Goal: Task Accomplishment & Management: Complete application form

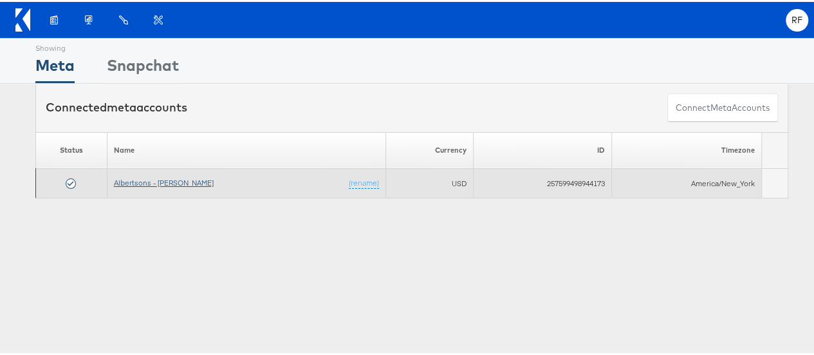
click at [169, 176] on link "Albertsons - Merkle" at bounding box center [164, 181] width 100 height 10
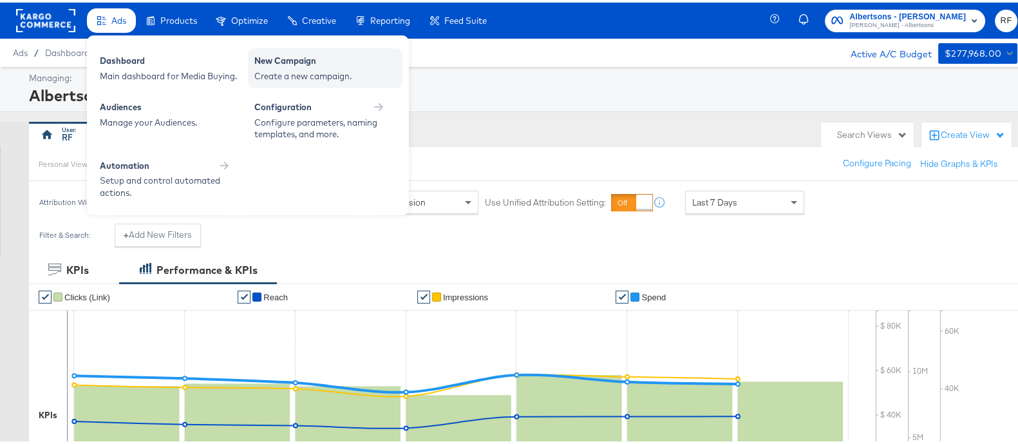
click at [301, 68] on div "Create a new campaign." at bounding box center [325, 74] width 142 height 12
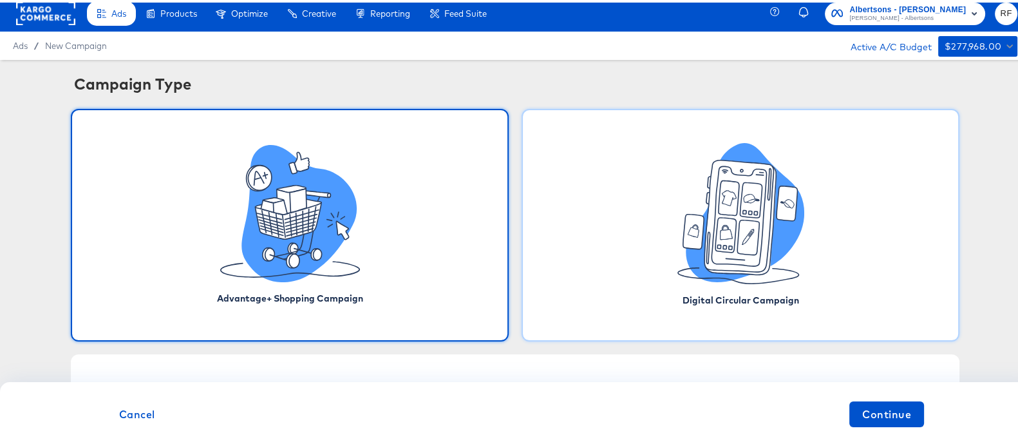
scroll to position [9, 0]
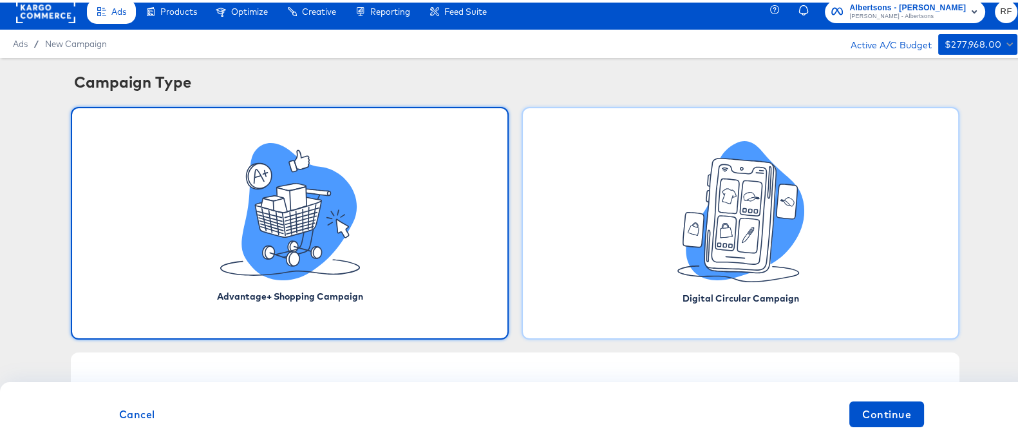
click at [709, 160] on icon at bounding box center [739, 213] width 71 height 115
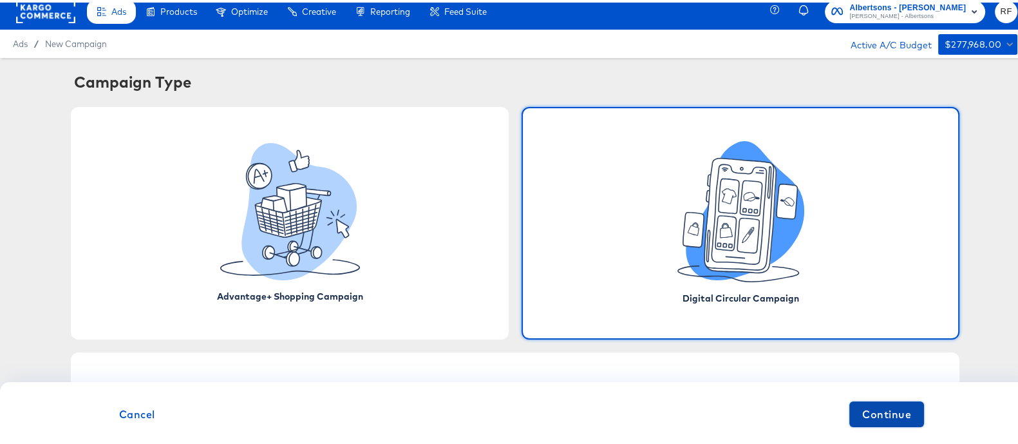
click at [892, 420] on span "Continue" at bounding box center [886, 411] width 49 height 18
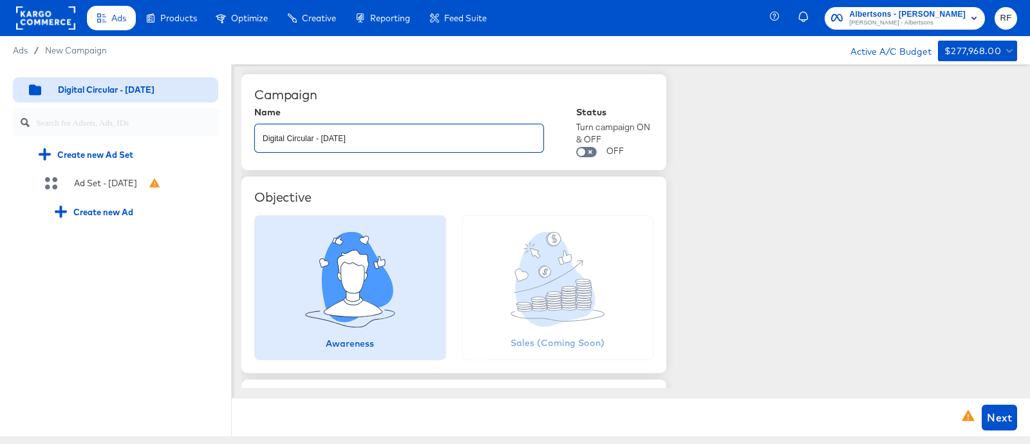
drag, startPoint x: 441, startPoint y: 138, endPoint x: 258, endPoint y: 138, distance: 183.5
click at [258, 138] on input "Digital Circular - [DATE]" at bounding box center [399, 133] width 288 height 28
paste input "Value|DigitalCircular|SOC|eComm|Stitcher|PRO|NorCal|Andronico's|Hyperlocal - Ho…"
type input "Value|DigitalCircular|SOC|eComm|Stitcher|PRO|NorCal|Andronico's|Hyperlocal - Ho…"
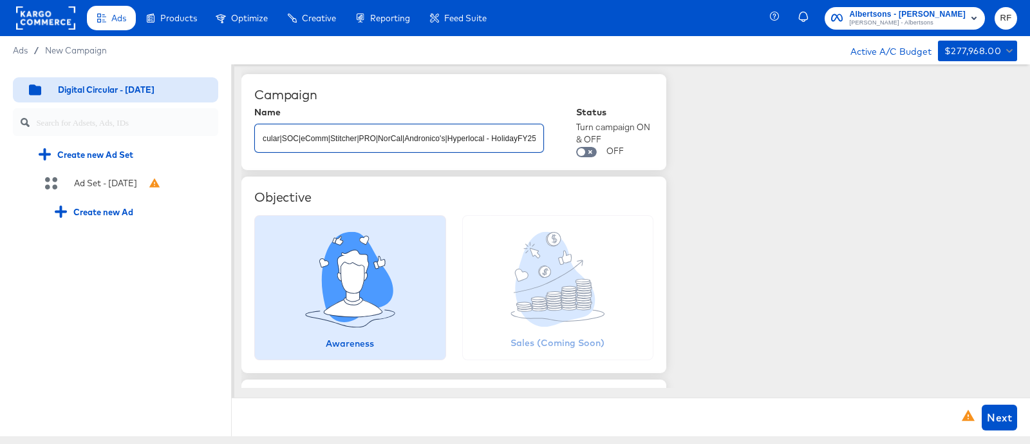
click at [742, 218] on div "Campaign Name Value|DigitalCircular|SOC|eComm|Stitcher|PRO|NorCal|[PERSON_NAME]…" at bounding box center [635, 225] width 789 height 323
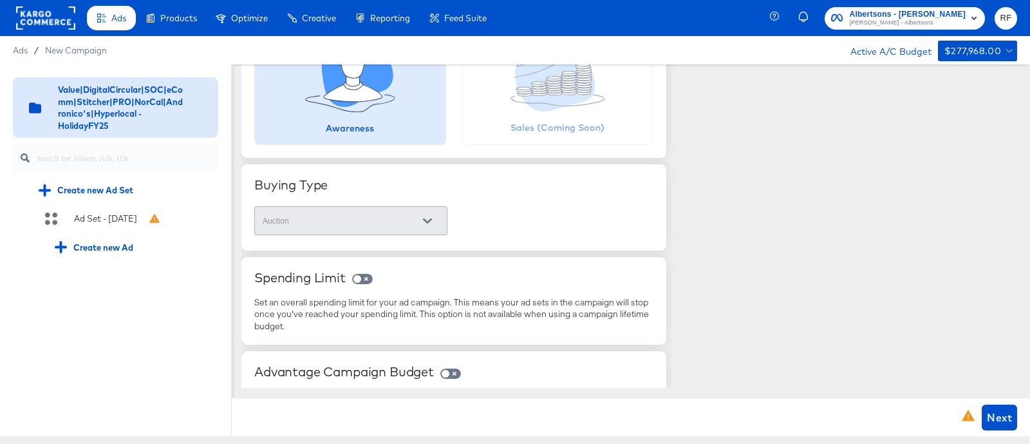
scroll to position [265, 0]
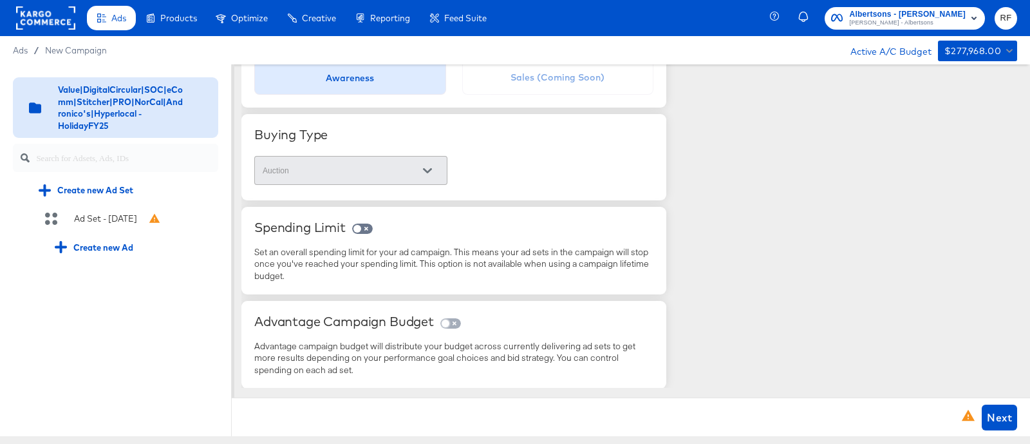
click at [455, 326] on input "checkbox" at bounding box center [445, 326] width 31 height 10
checkbox input "true"
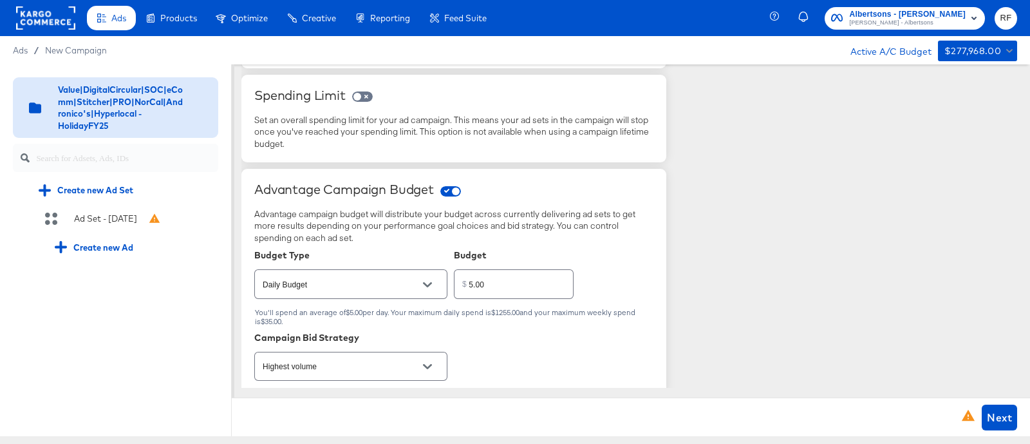
scroll to position [404, 0]
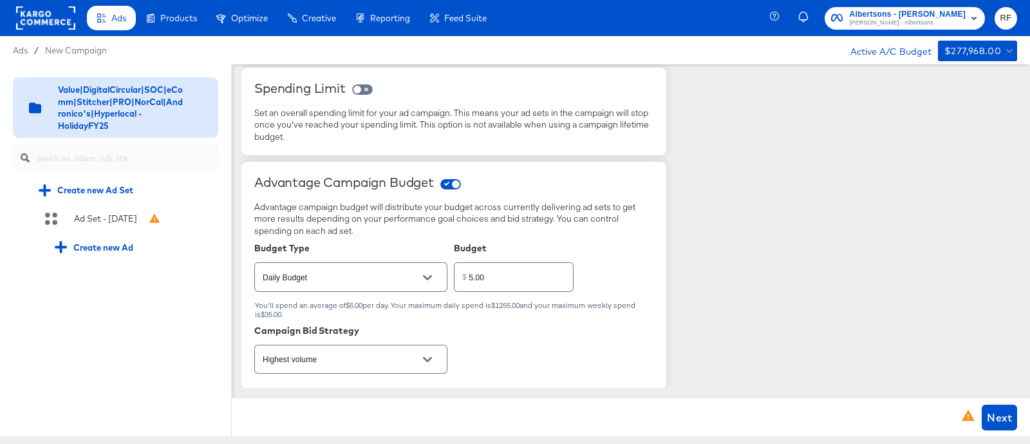
click at [420, 360] on button "Open" at bounding box center [427, 359] width 19 height 19
click at [537, 360] on div "Budget Type Daily Budget Budget $ 5.00 You'll spend an average of $5.00 per day…" at bounding box center [447, 309] width 386 height 133
click at [998, 408] on span "Next" at bounding box center [999, 417] width 25 height 18
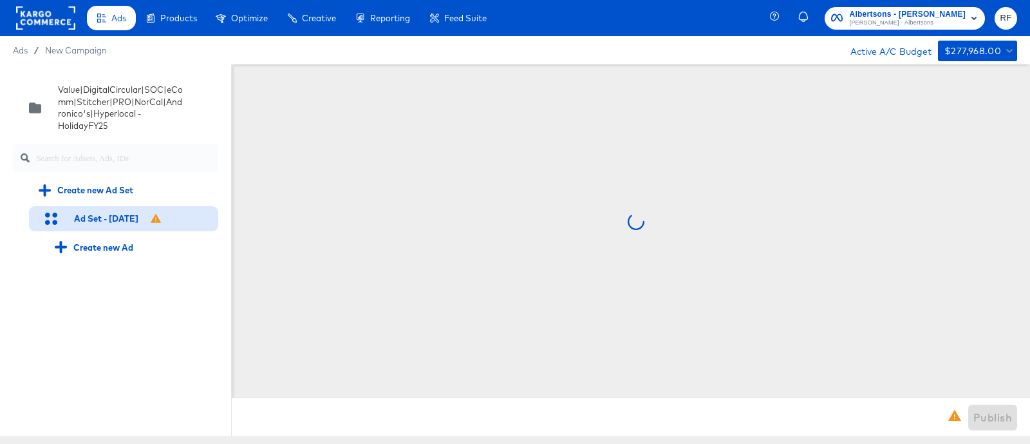
scroll to position [0, 0]
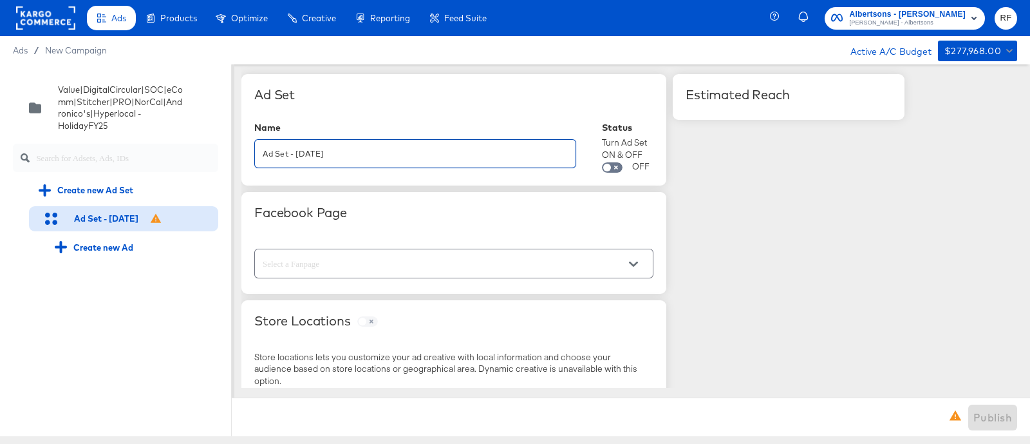
drag, startPoint x: 440, startPoint y: 158, endPoint x: 208, endPoint y: 156, distance: 232.4
click at [208, 156] on div "Quick duplicate Duplicate Edit Delete Value|DigitalCircular|SOC|eComm|Stitcher|…" at bounding box center [515, 249] width 1030 height 371
paste input "Value|DigitalCircular|SOC|eComm|Stitcher|PRO|NorCal|Andronico's|Hyperlocal|Broa…"
type input "Value|DigitalCircular|SOC|eComm|Stitcher|PRO|NorCal|Andronico's|Hyperlocal|Broa…"
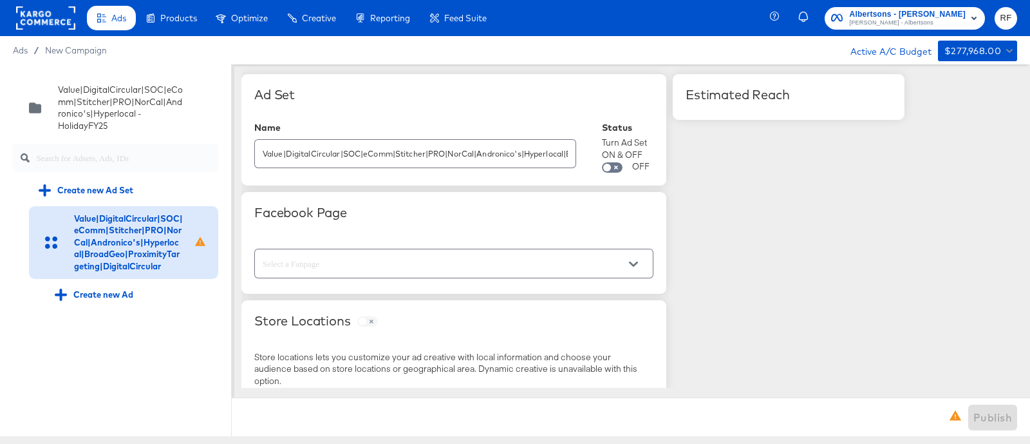
scroll to position [80, 0]
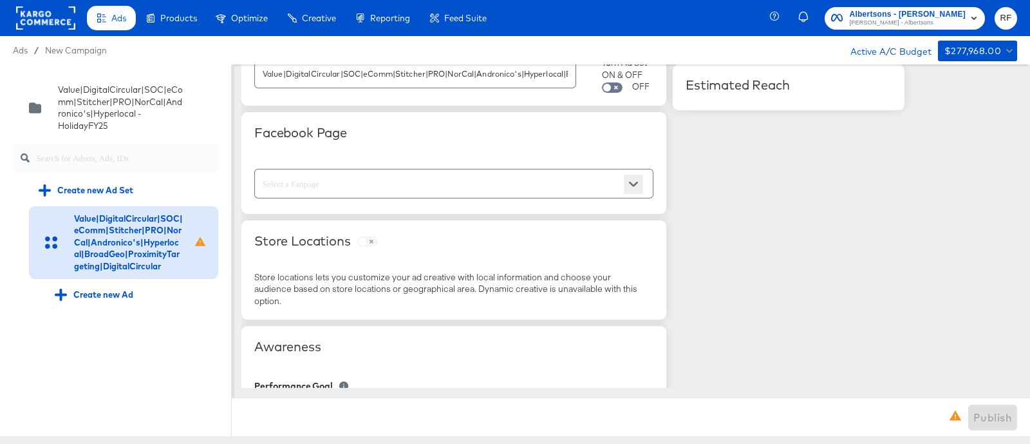
click at [633, 184] on icon "Open" at bounding box center [633, 184] width 9 height 5
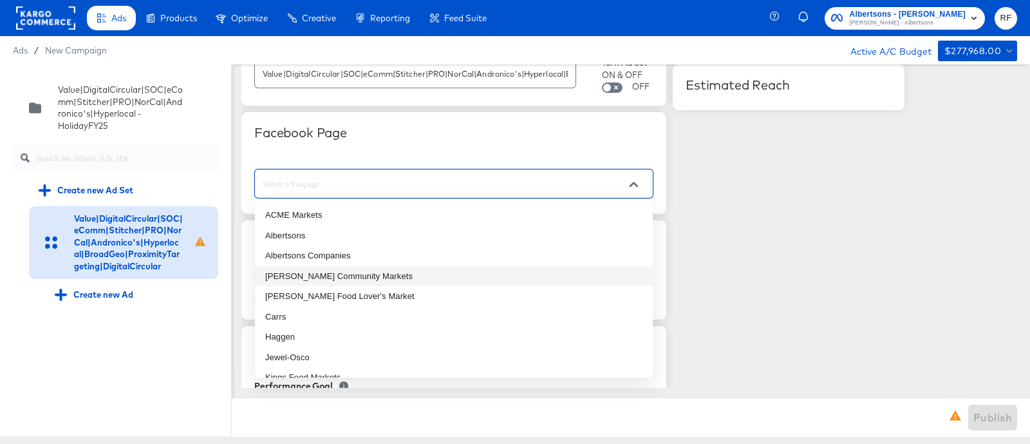
click at [344, 268] on li "[PERSON_NAME] Community Markets" at bounding box center [454, 276] width 398 height 21
type input "[PERSON_NAME] Community Markets"
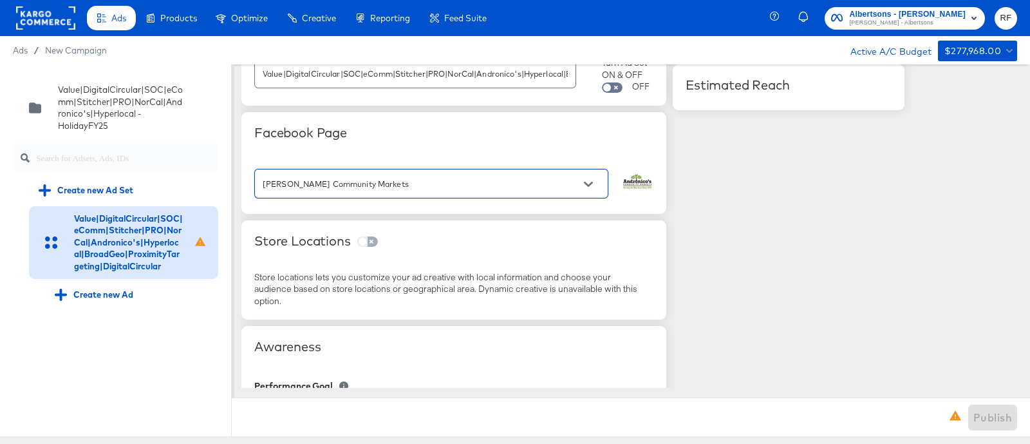
click at [370, 239] on input "checkbox" at bounding box center [362, 244] width 31 height 10
checkbox input "true"
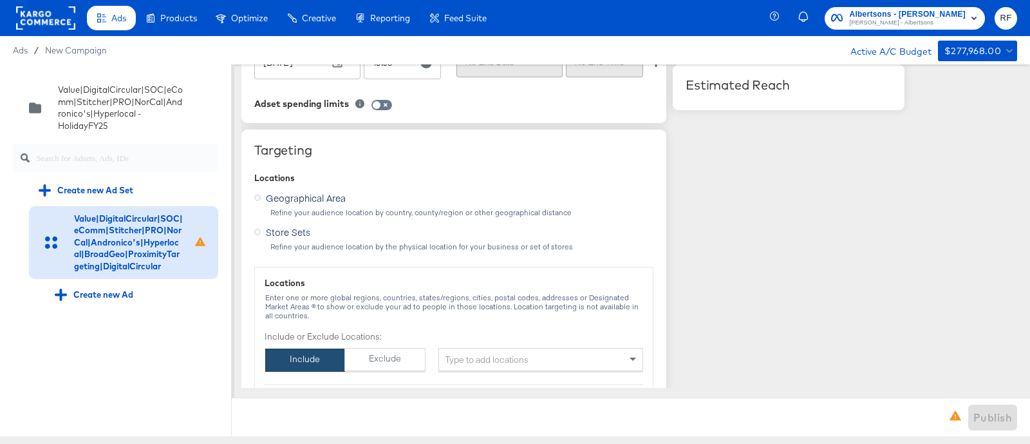
scroll to position [885, 0]
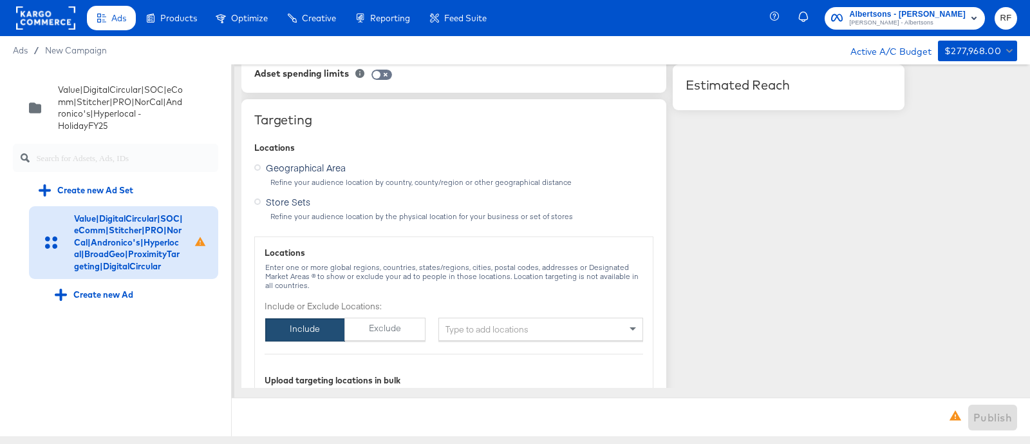
click at [264, 197] on label "Store Sets" at bounding box center [284, 200] width 61 height 16
click at [0, 0] on input "Store Sets" at bounding box center [0, 0] width 0 height 0
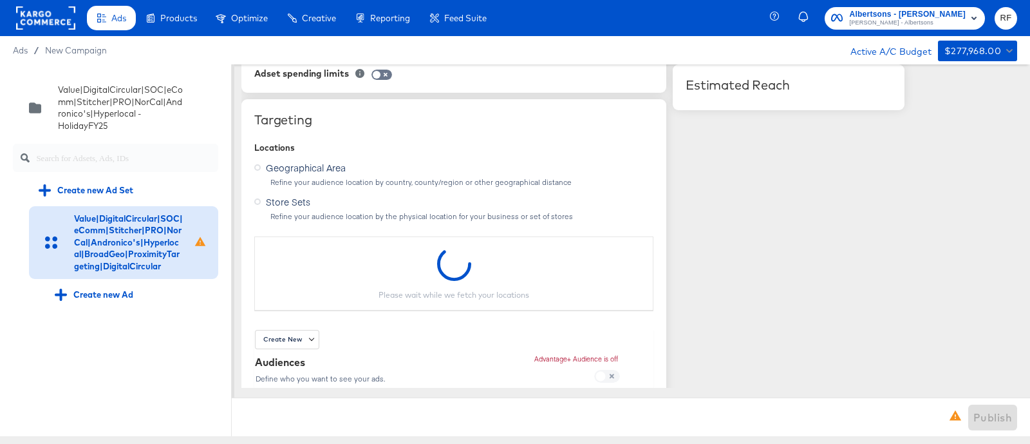
scroll to position [966, 0]
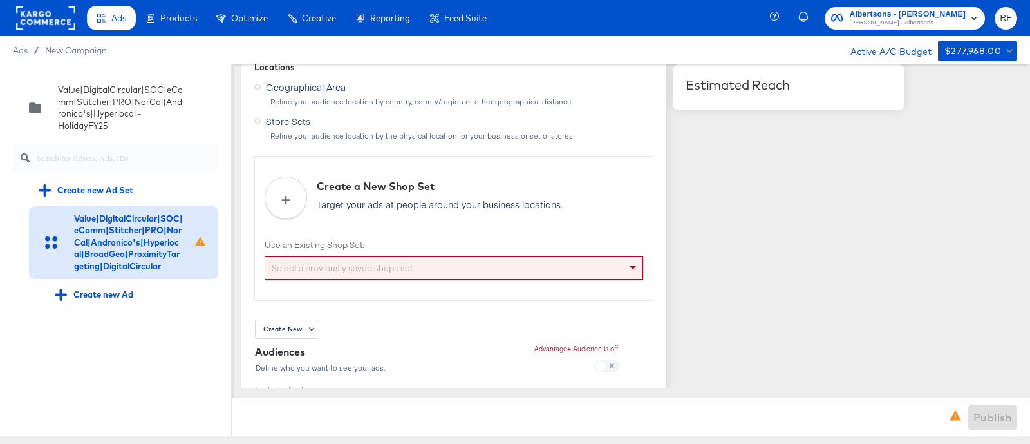
click at [545, 263] on div "Select a previously saved shops set" at bounding box center [453, 268] width 377 height 22
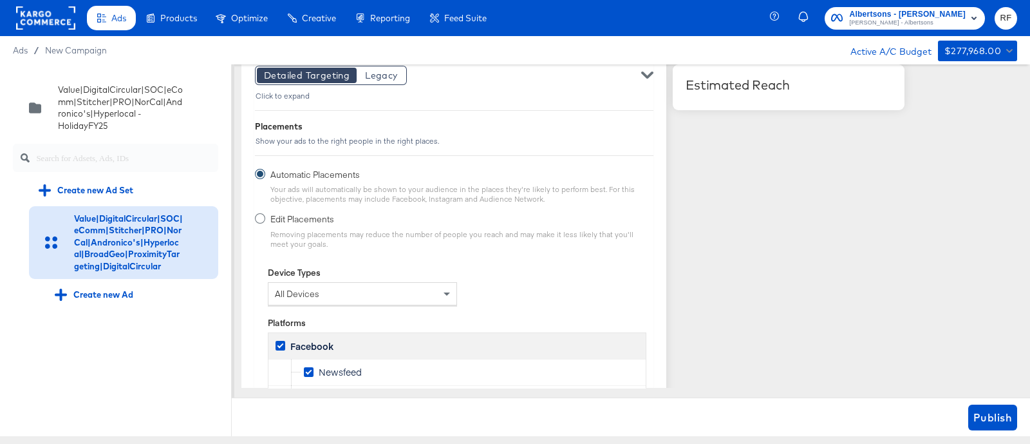
scroll to position [1690, 0]
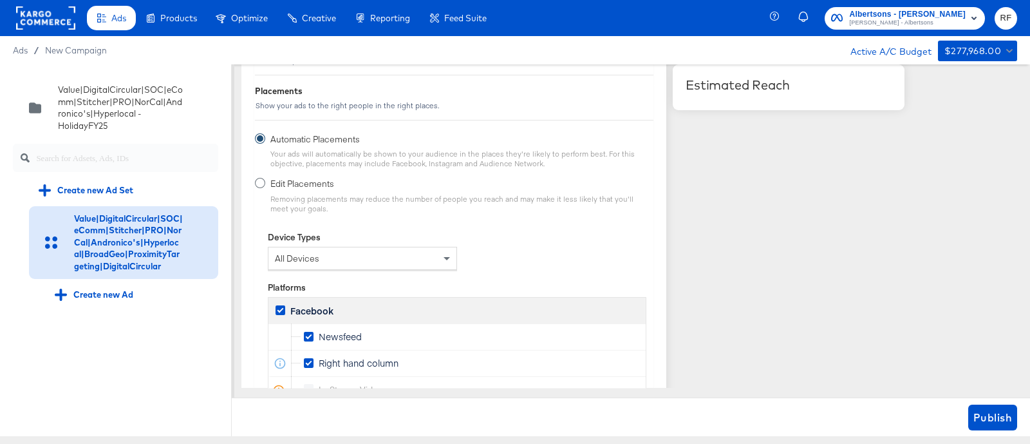
click at [261, 178] on icon at bounding box center [260, 183] width 10 height 10
click at [0, 0] on input "Edit Placements Removing placements may reduce the number of people you reach a…" at bounding box center [0, 0] width 0 height 0
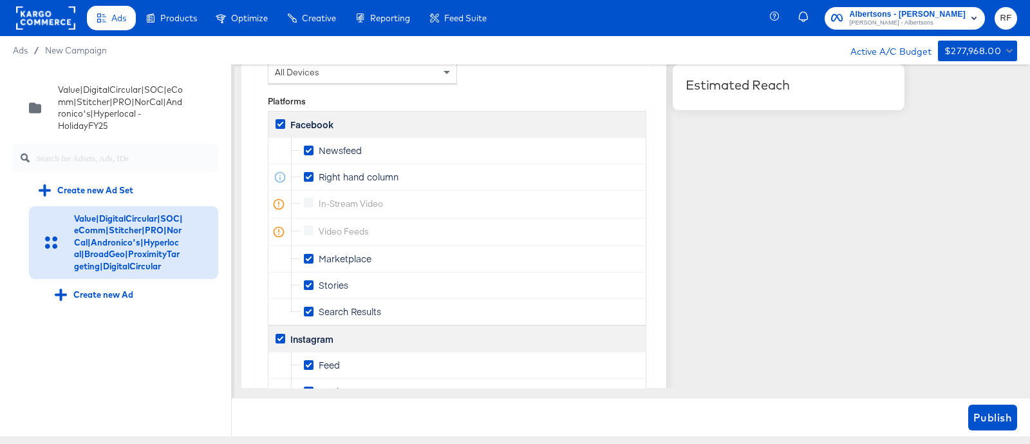
scroll to position [1851, 0]
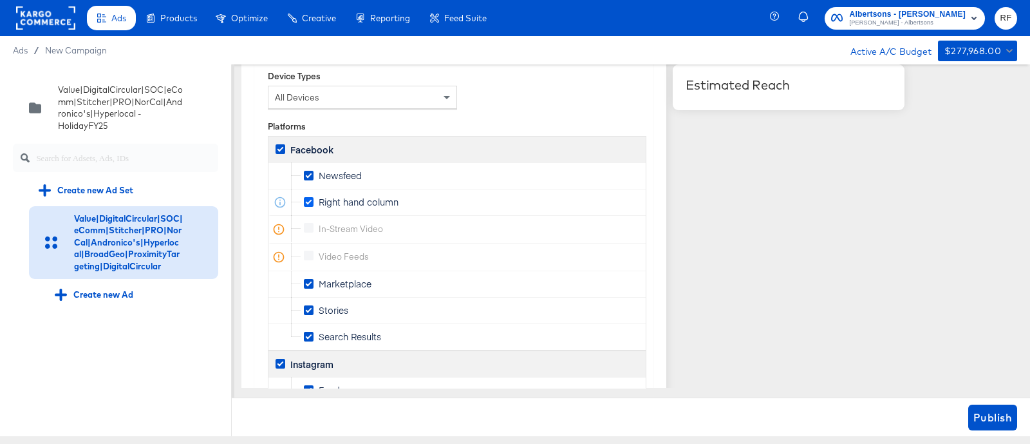
click at [309, 197] on icon at bounding box center [309, 202] width 10 height 10
click at [0, 0] on input "Right hand column" at bounding box center [0, 0] width 0 height 0
click at [305, 281] on icon at bounding box center [309, 284] width 10 height 10
click at [0, 0] on input "Marketplace" at bounding box center [0, 0] width 0 height 0
click at [308, 306] on icon at bounding box center [309, 310] width 10 height 10
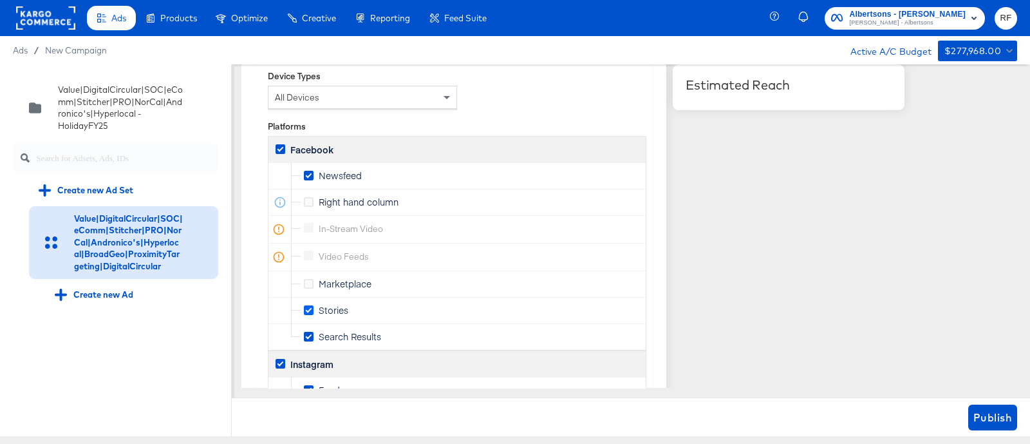
click at [0, 0] on input "Stories" at bounding box center [0, 0] width 0 height 0
click at [307, 333] on icon at bounding box center [309, 337] width 10 height 10
click at [0, 0] on input "Search Results" at bounding box center [0, 0] width 0 height 0
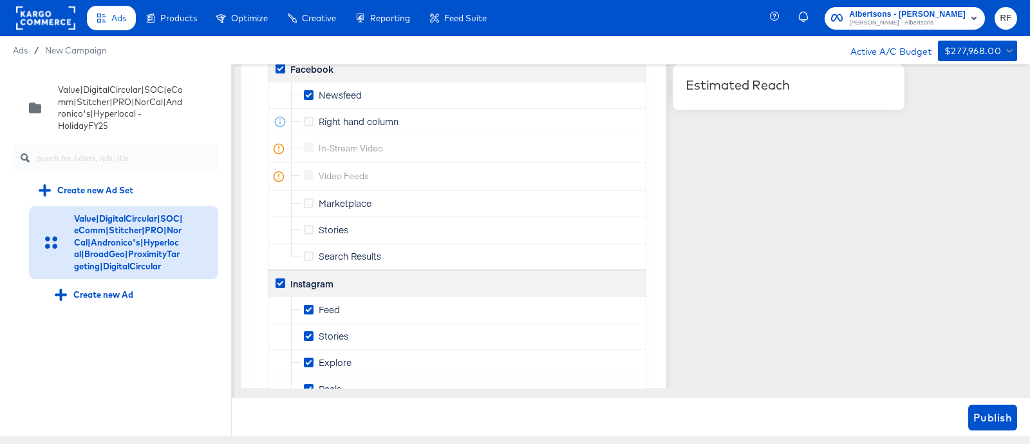
scroll to position [2011, 0]
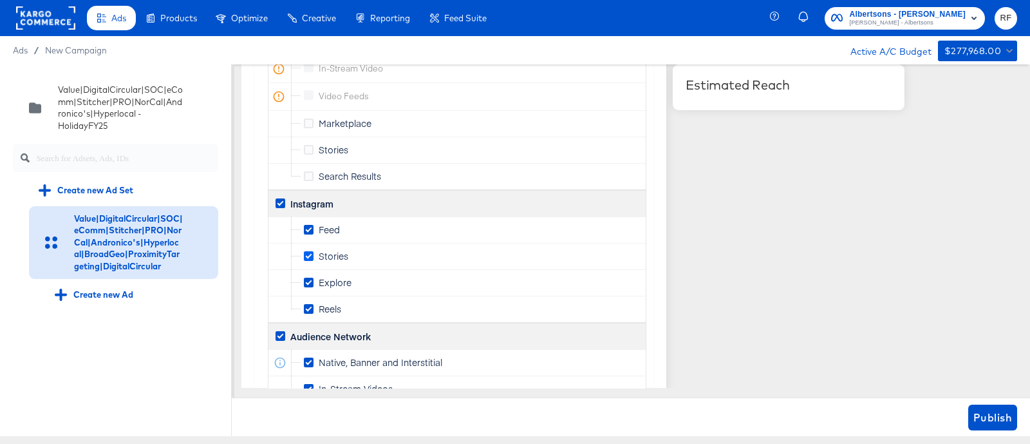
click at [310, 251] on icon at bounding box center [309, 256] width 10 height 10
click at [0, 0] on input "Stories" at bounding box center [0, 0] width 0 height 0
click at [306, 277] on icon at bounding box center [309, 282] width 10 height 10
click at [0, 0] on input "Explore" at bounding box center [0, 0] width 0 height 0
click at [308, 304] on icon at bounding box center [309, 309] width 10 height 10
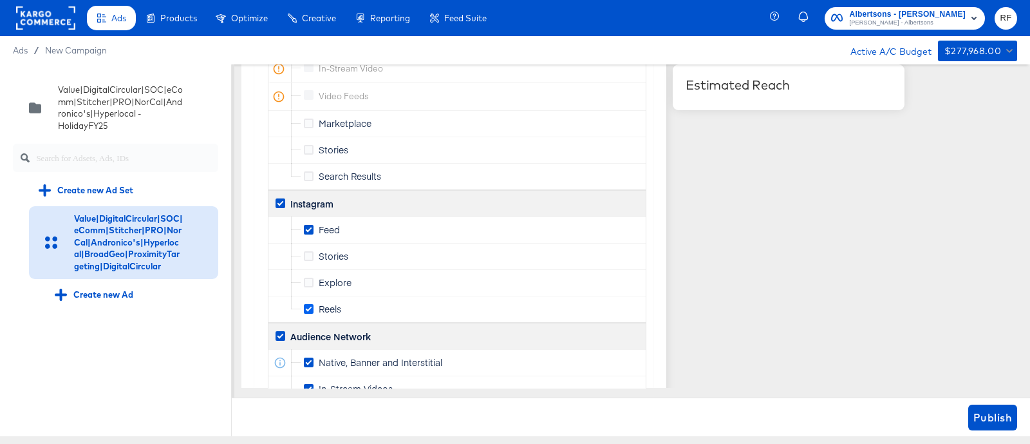
click at [0, 0] on input "Reels" at bounding box center [0, 0] width 0 height 0
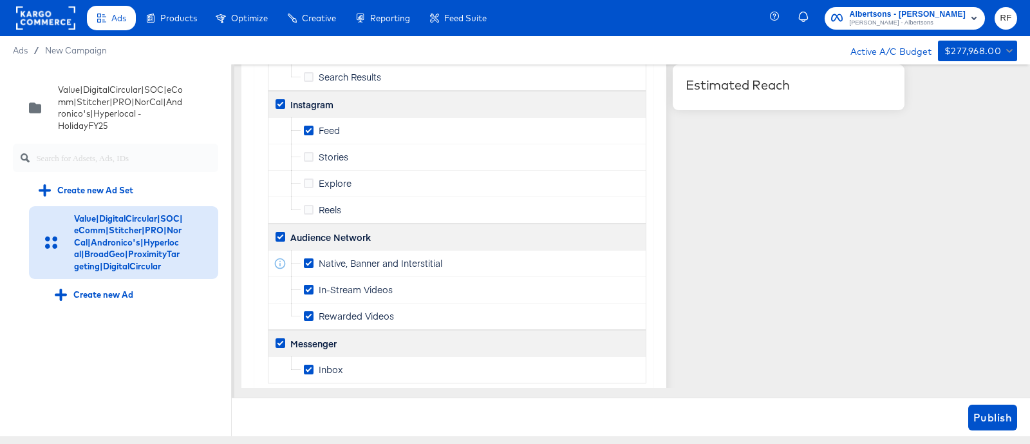
scroll to position [2154, 0]
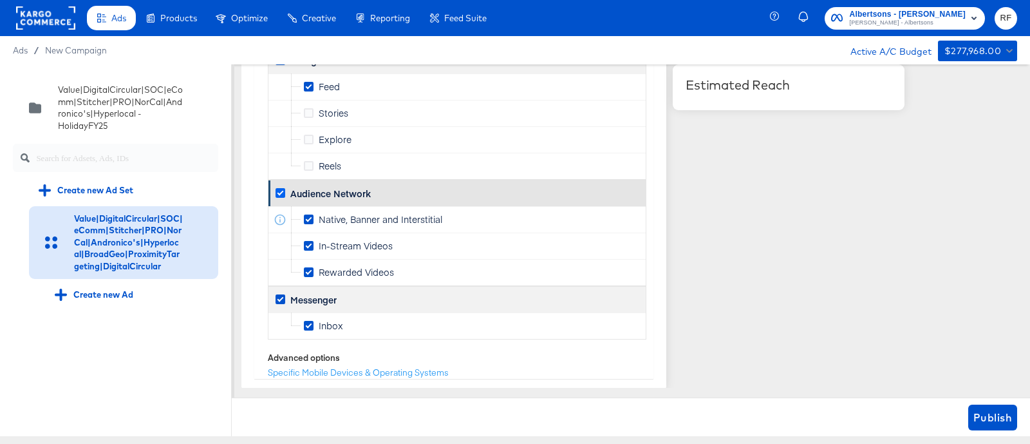
click at [276, 191] on icon at bounding box center [281, 193] width 10 height 10
click at [0, 0] on input "Audience Network" at bounding box center [0, 0] width 0 height 0
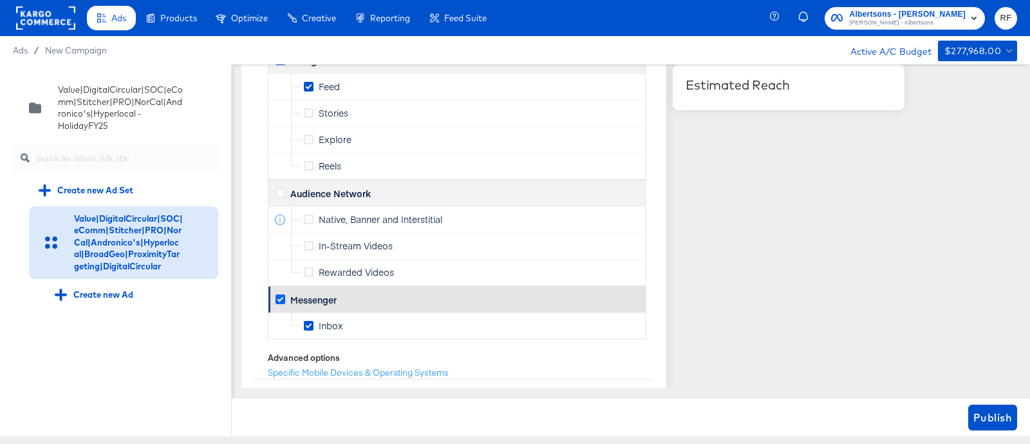
click at [279, 295] on icon at bounding box center [281, 299] width 10 height 10
click at [0, 0] on input "Messenger" at bounding box center [0, 0] width 0 height 0
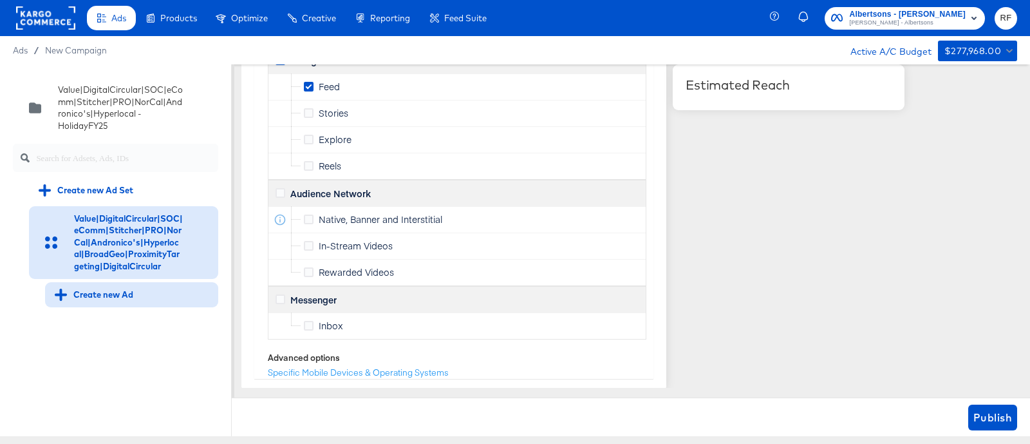
click at [114, 301] on div "Create new Ad" at bounding box center [94, 294] width 79 height 12
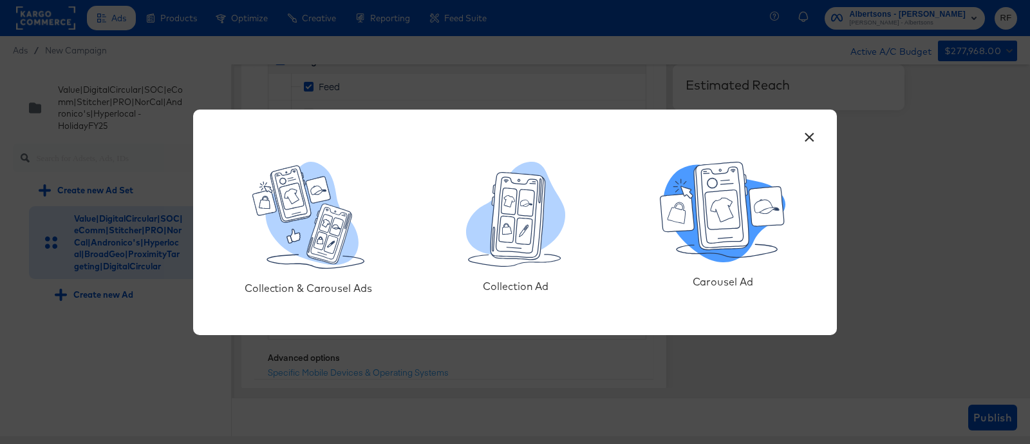
click at [723, 221] on icon at bounding box center [722, 209] width 35 height 39
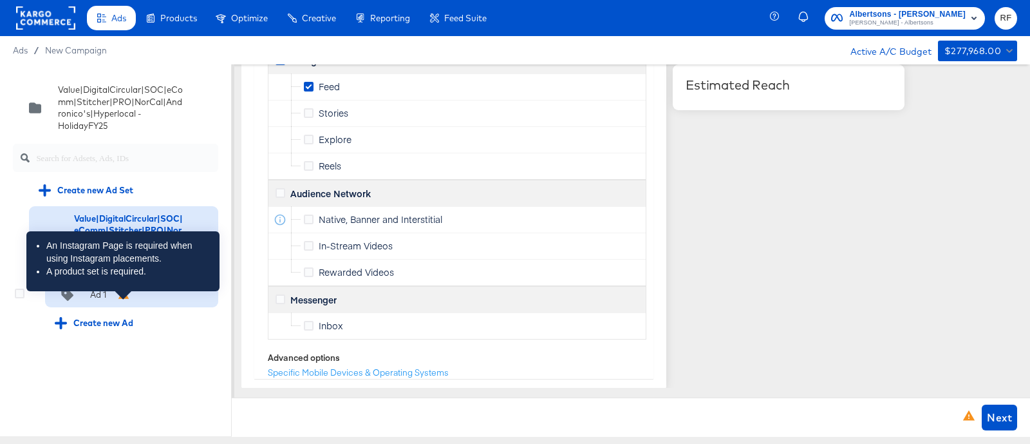
click at [124, 298] on icon at bounding box center [123, 293] width 11 height 9
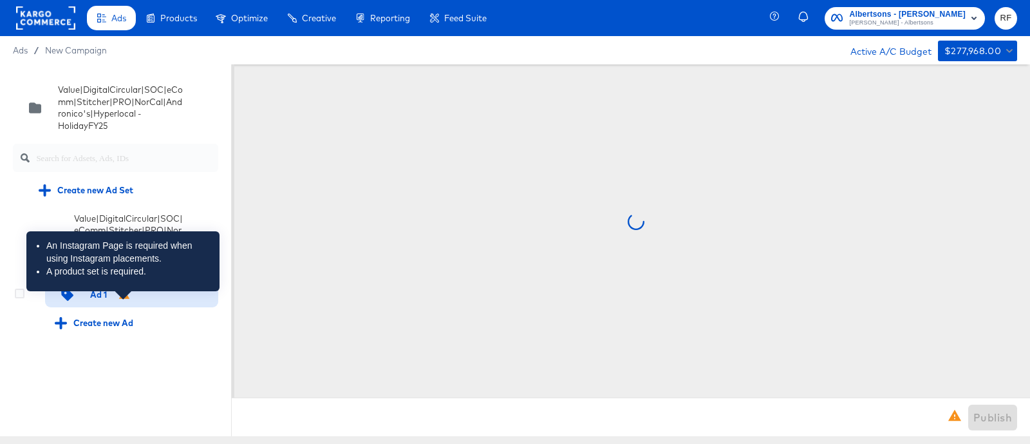
scroll to position [0, 0]
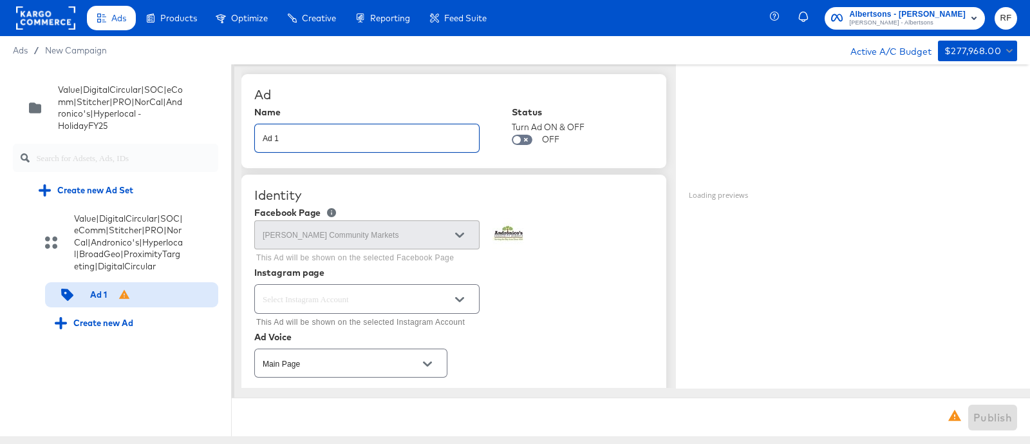
drag, startPoint x: 372, startPoint y: 143, endPoint x: 251, endPoint y: 140, distance: 121.1
click at [251, 140] on div "Ad Name Ad 1 Status Turn Ad ON & OFF OFF" at bounding box center [453, 121] width 425 height 94
paste input "SOC|NorCal|[PERSON_NAME]|Stitcher|eComm|DigitalCircular|HolidayCarouselVideo|PR…"
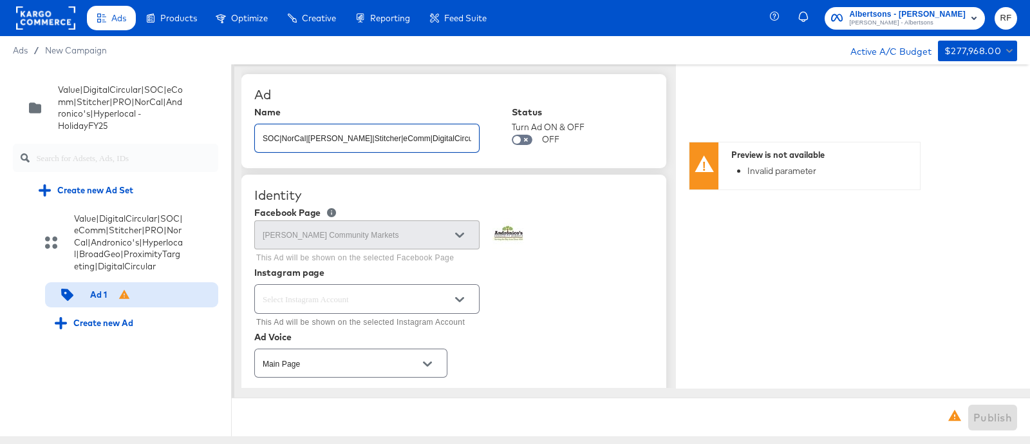
scroll to position [0, 372]
type input "SOC|NorCal|[PERSON_NAME]|Stitcher|eComm|DigitalCircular|HolidayCarouselVideo|PR…"
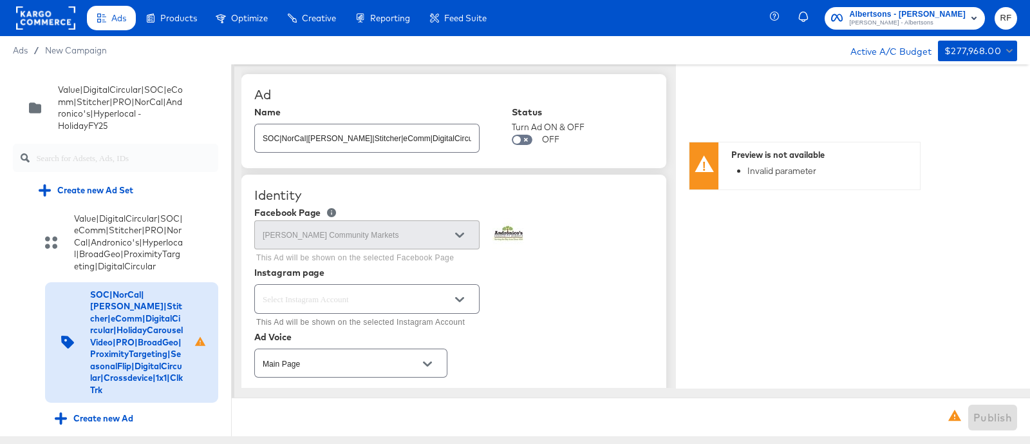
scroll to position [80, 0]
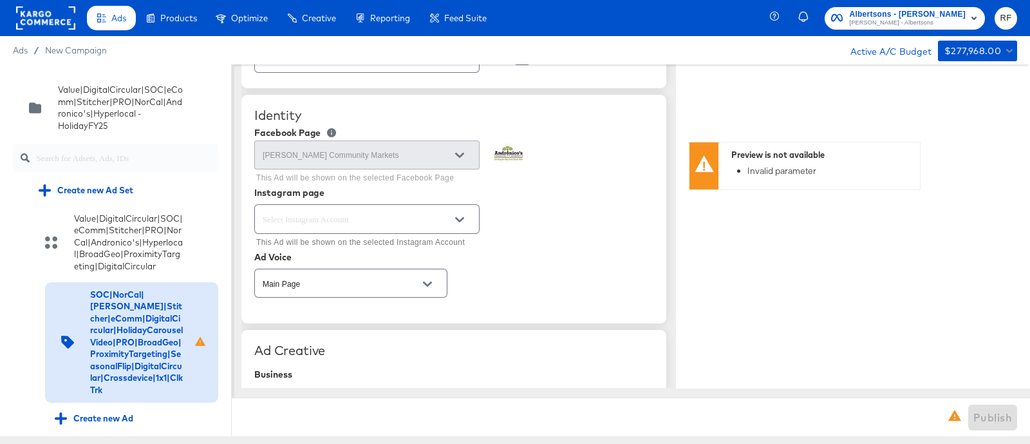
click at [455, 215] on icon "Open" at bounding box center [459, 219] width 9 height 9
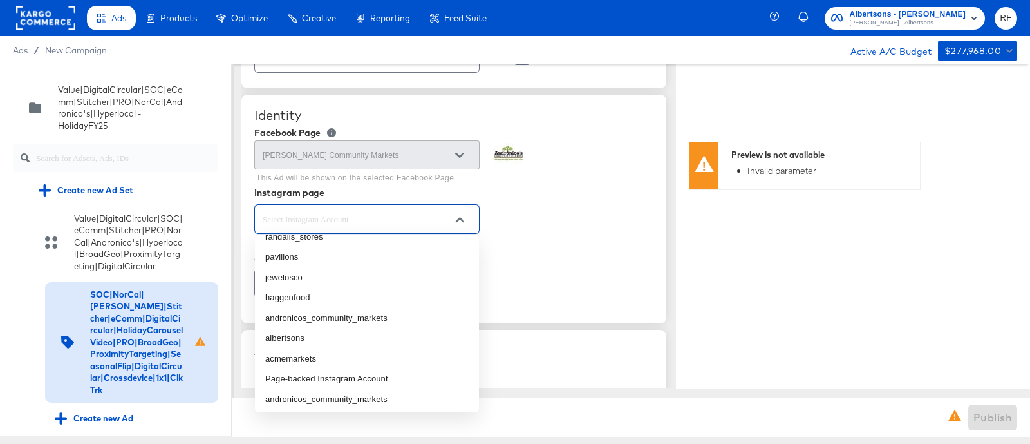
scroll to position [116, 0]
click at [397, 314] on li "andronicos_community_markets" at bounding box center [367, 316] width 224 height 21
type textarea "x"
type input "andronicos_community_markets"
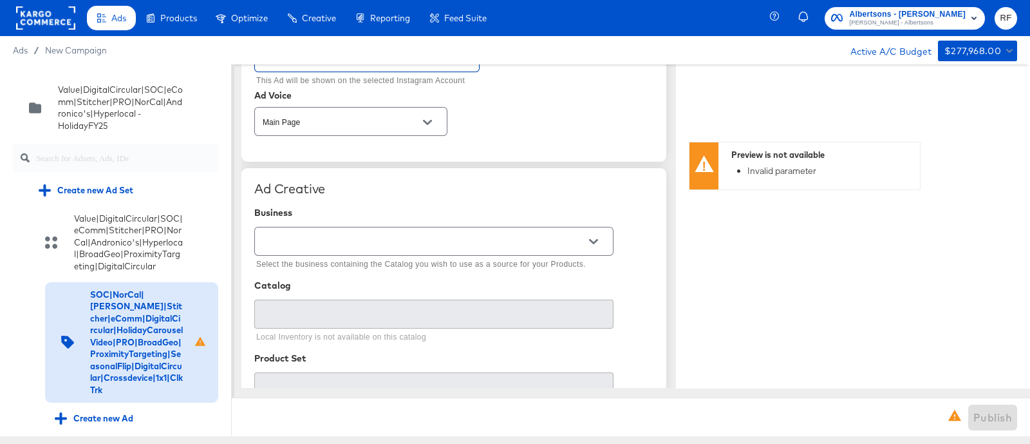
scroll to position [321, 0]
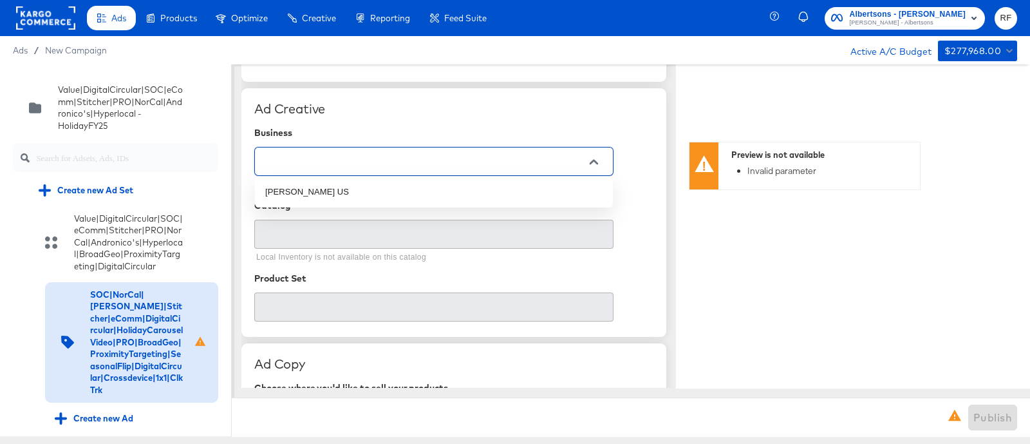
click at [465, 155] on input "text" at bounding box center [424, 162] width 328 height 15
click at [444, 186] on li "[PERSON_NAME] US" at bounding box center [434, 192] width 358 height 21
type input "[PERSON_NAME] US"
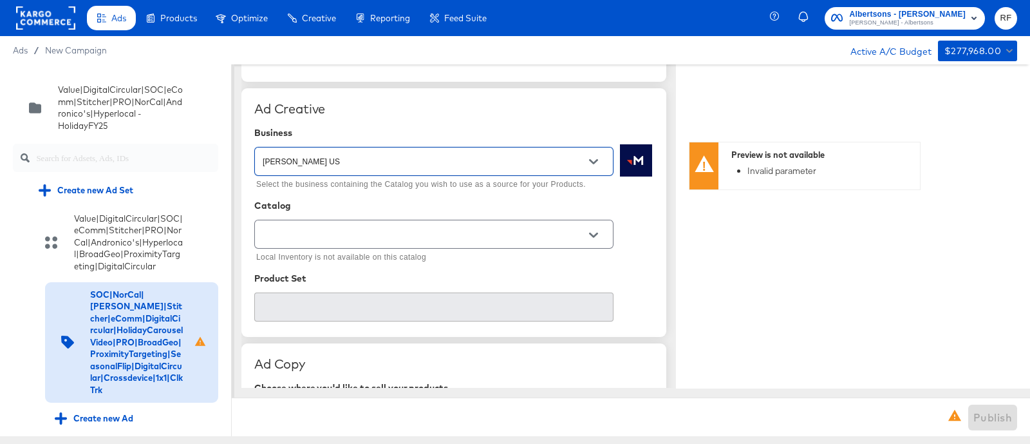
click at [464, 233] on input "text" at bounding box center [424, 234] width 328 height 15
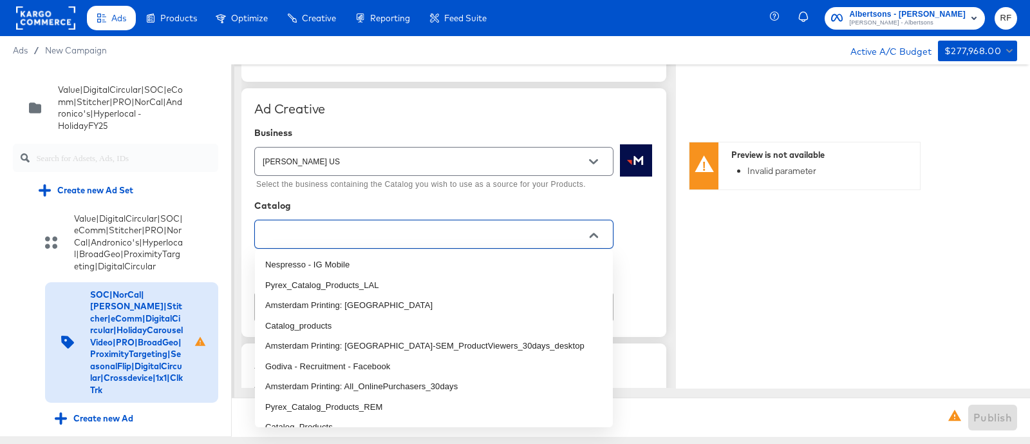
click at [451, 231] on input "text" at bounding box center [424, 234] width 328 height 15
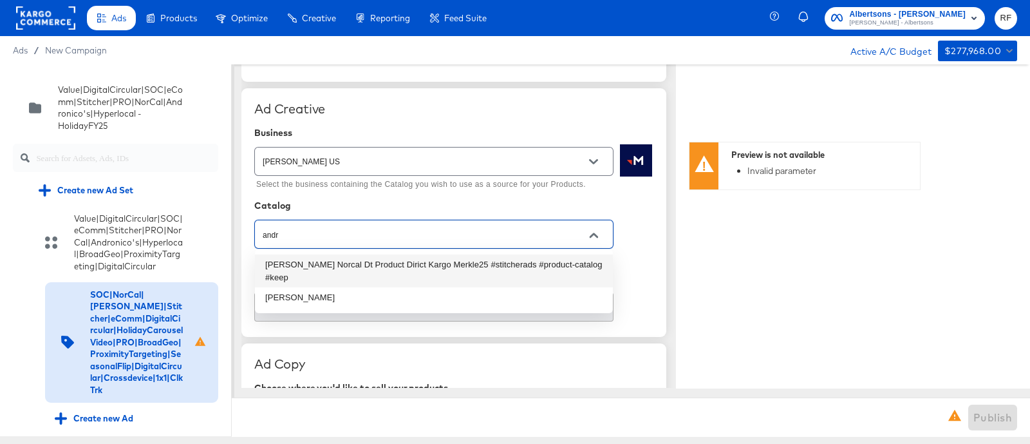
type input "andr"
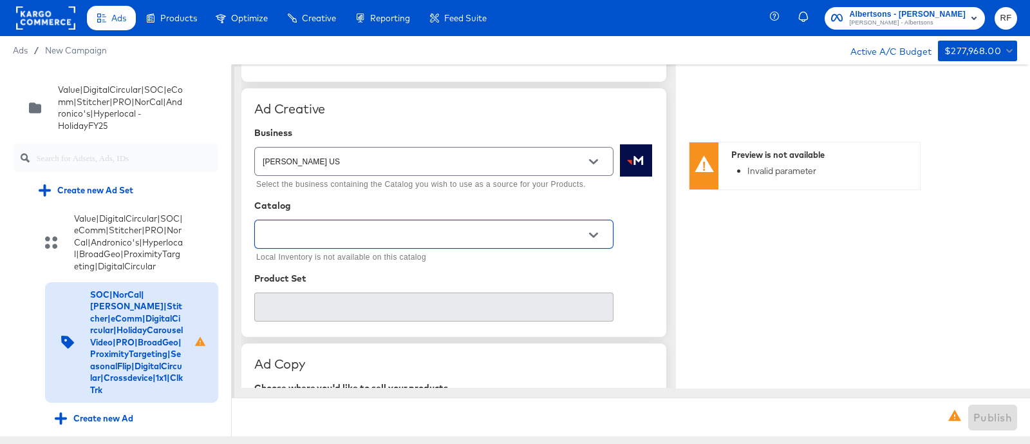
click at [353, 239] on input "text" at bounding box center [424, 234] width 328 height 15
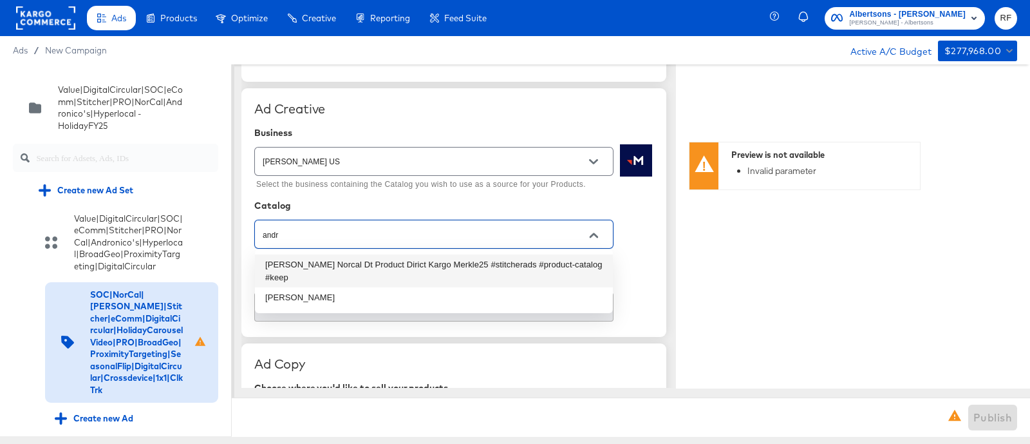
click at [379, 263] on li "[PERSON_NAME] Norcal Dt Product Dirict Kargo Merkle25 #stitcherads #product-cat…" at bounding box center [434, 270] width 358 height 33
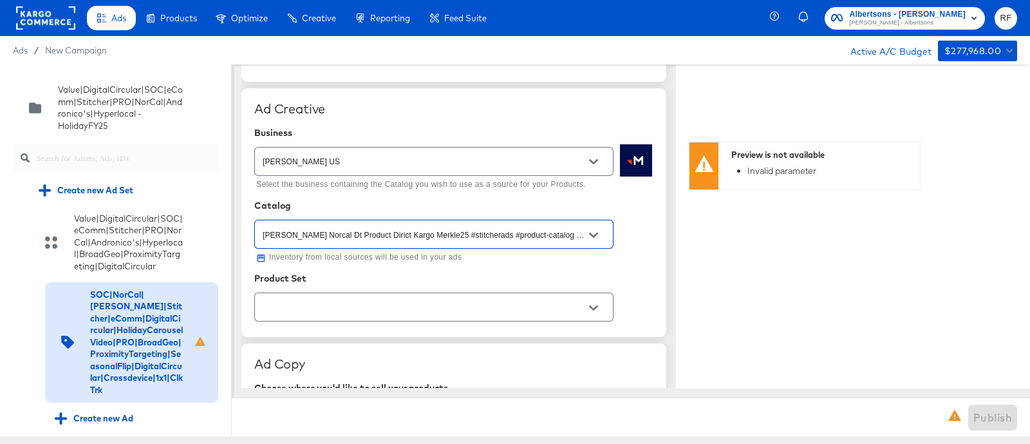
scroll to position [402, 0]
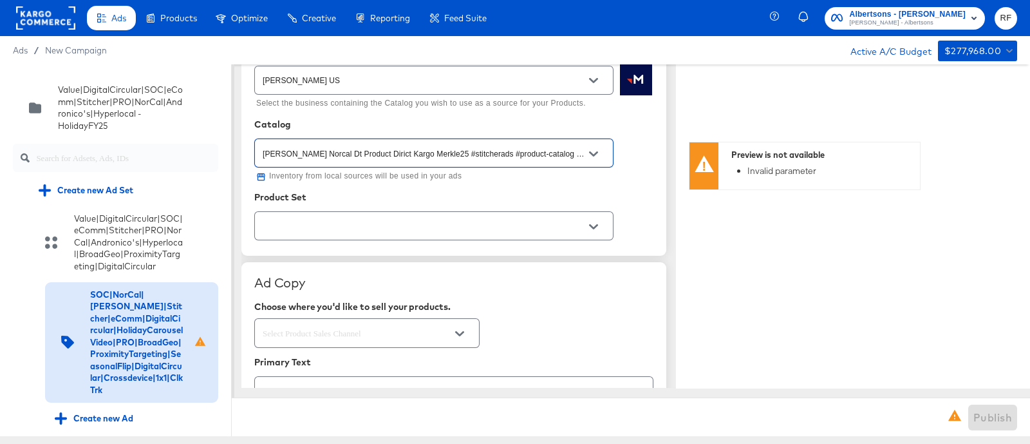
type input "[PERSON_NAME] Norcal Dt Product Dirict Kargo Merkle25 #stitcherads #product-cat…"
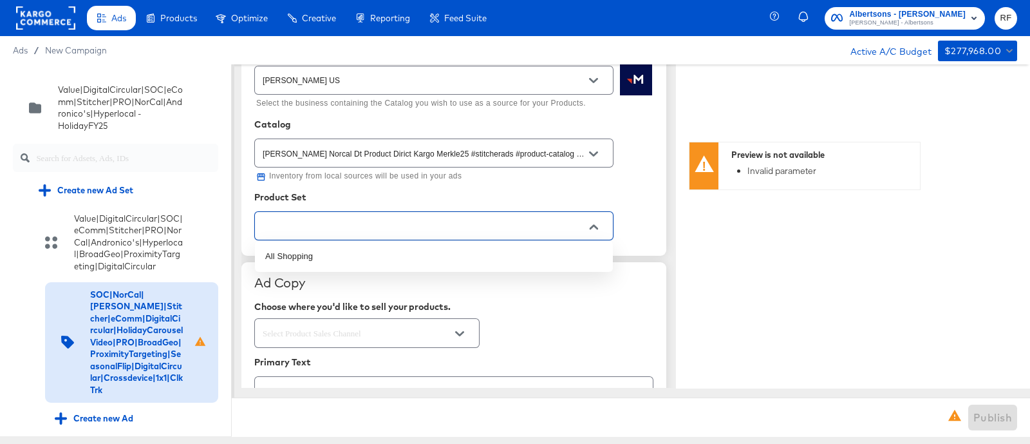
click at [483, 222] on input "text" at bounding box center [424, 226] width 328 height 15
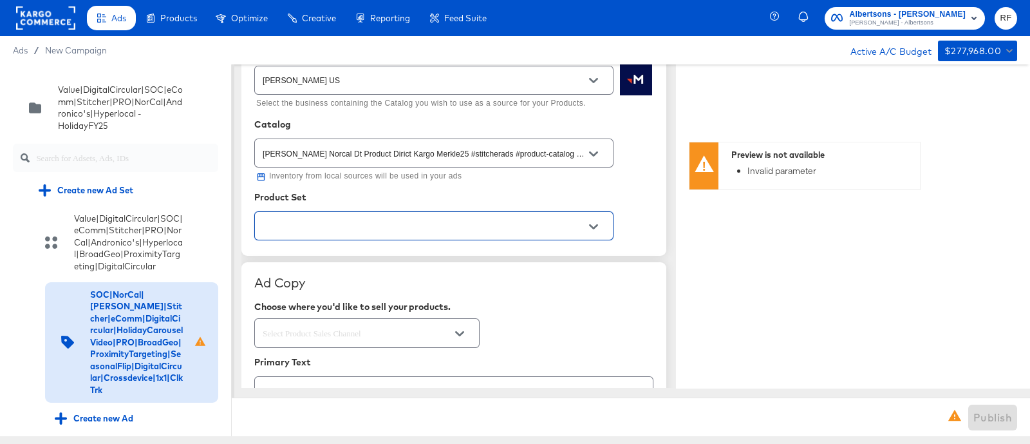
click at [536, 221] on input "text" at bounding box center [424, 226] width 328 height 15
click at [584, 227] on button "Open" at bounding box center [593, 226] width 19 height 19
click at [512, 252] on li "All Shopping" at bounding box center [434, 256] width 358 height 21
type textarea "x"
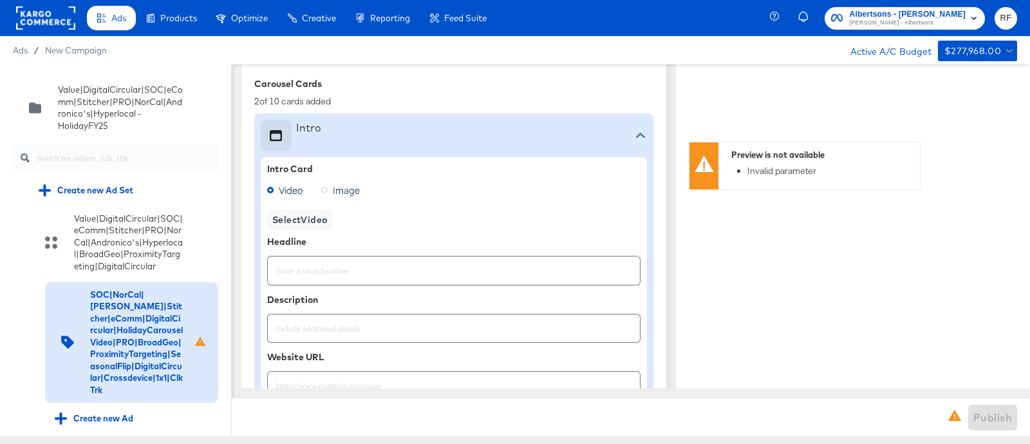
type textarea "x"
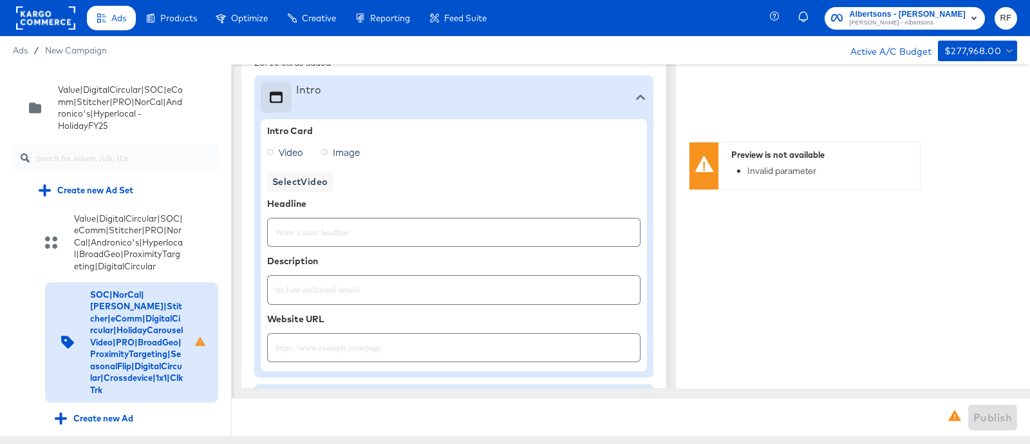
scroll to position [483, 0]
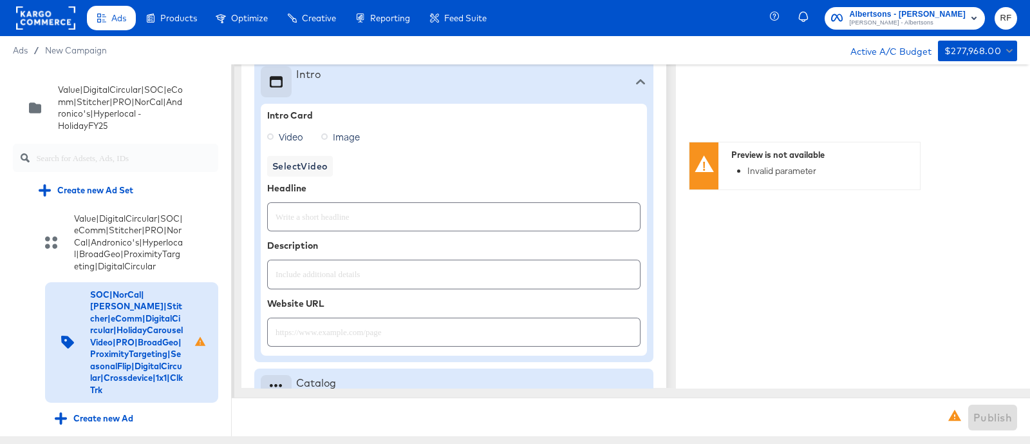
click at [433, 323] on input "text" at bounding box center [454, 327] width 372 height 28
paste input "[URL][DOMAIN_NAME]"
type input "[URL][DOMAIN_NAME]"
type textarea "x"
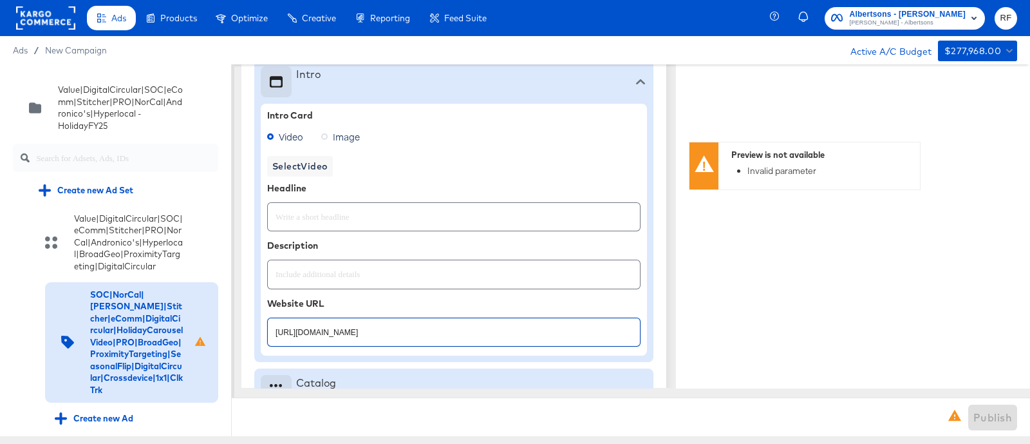
click at [467, 224] on div at bounding box center [453, 216] width 373 height 29
type textarea "x"
paste input "Stretch your weekly budget. Check out these fresh weekly deals at your local An…"
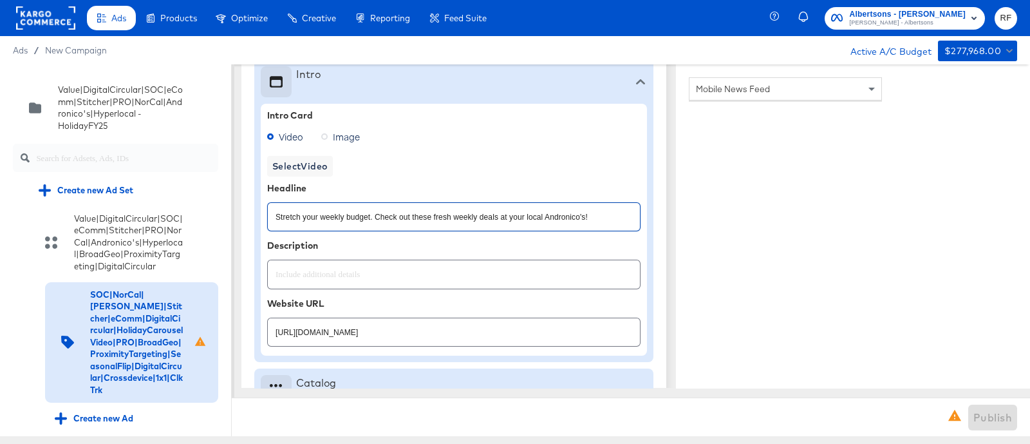
type input "Stretch your weekly budget. Check out these fresh weekly deals at your local An…"
type textarea "x"
click at [437, 276] on input "text" at bounding box center [454, 269] width 372 height 28
type textarea "x"
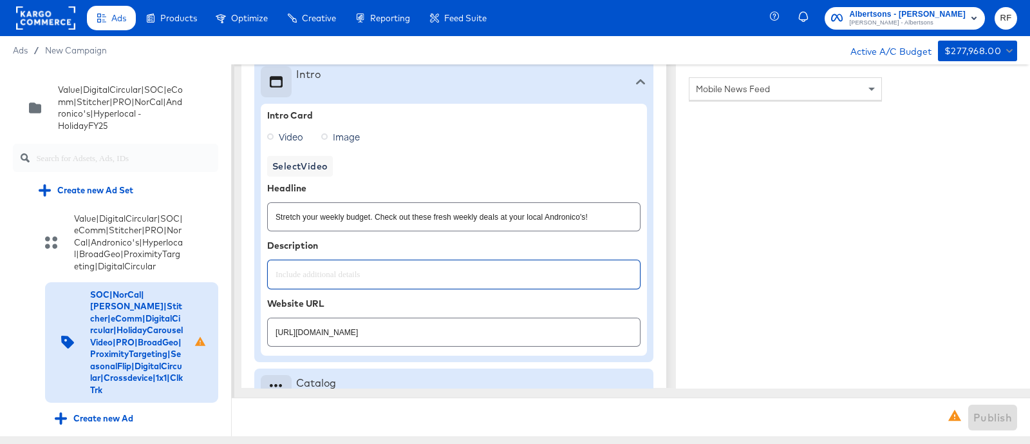
type textarea "x"
paste input "Count on [PERSON_NAME] this holiday."
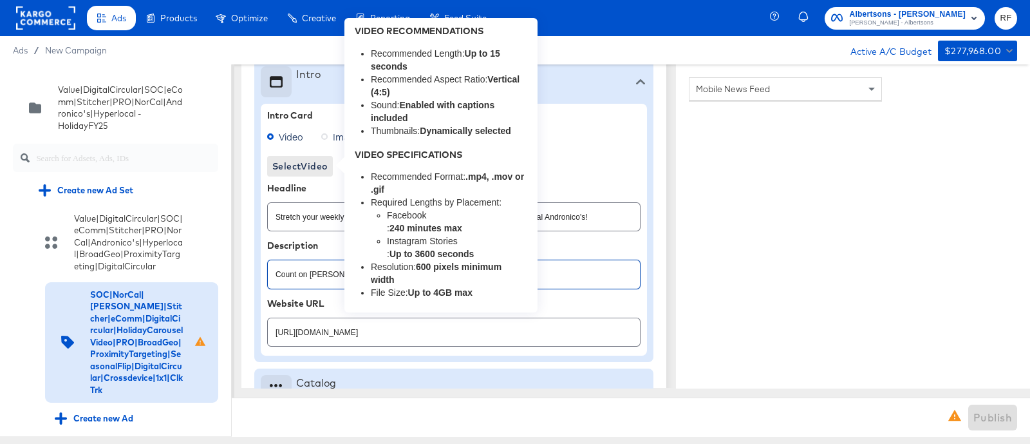
type input "Count on [PERSON_NAME] this holiday."
type textarea "x"
click at [305, 162] on span "Select Video" at bounding box center [299, 166] width 55 height 16
type textarea "x"
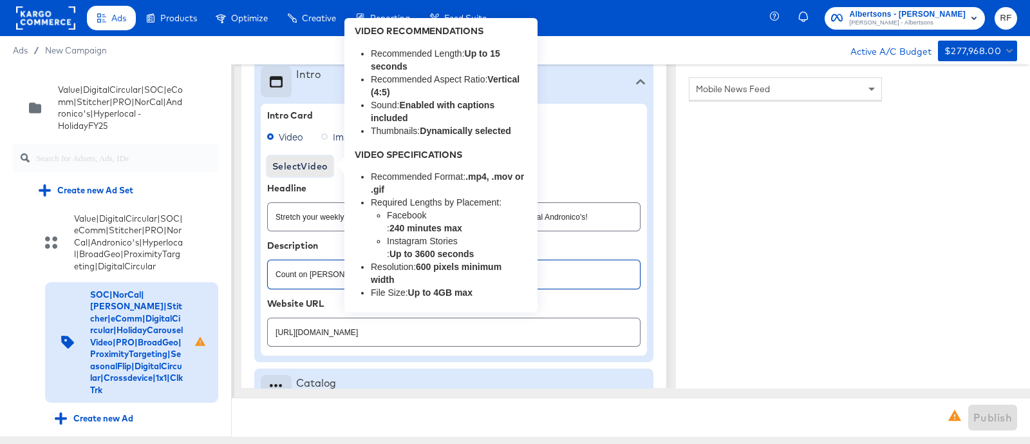
type textarea "x"
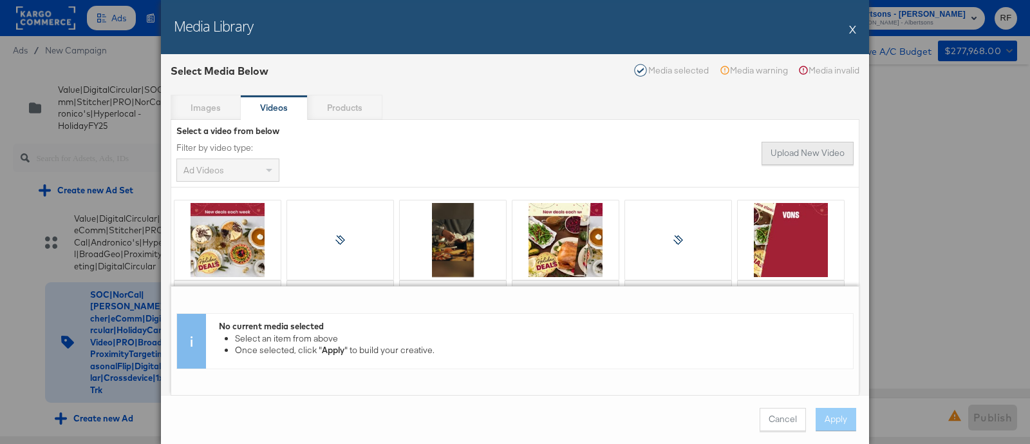
click at [807, 162] on button "Upload New Video" at bounding box center [808, 153] width 92 height 23
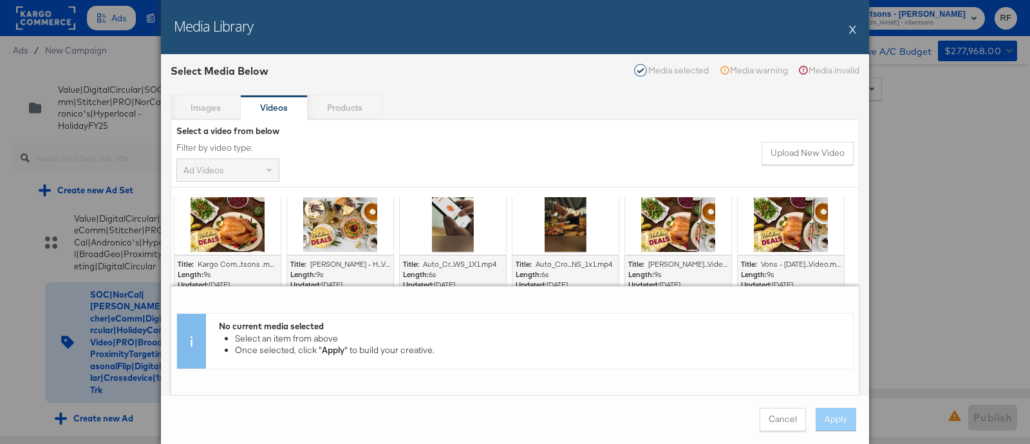
scroll to position [0, 0]
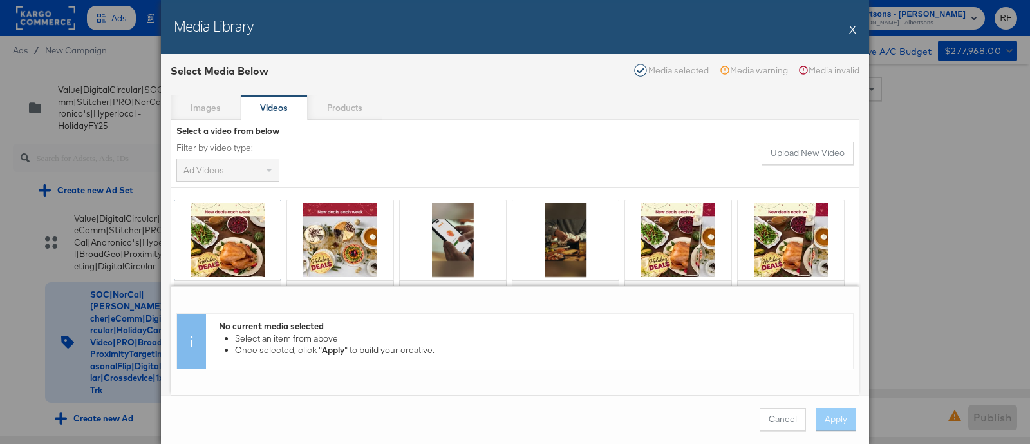
click at [238, 238] on div at bounding box center [227, 239] width 106 height 79
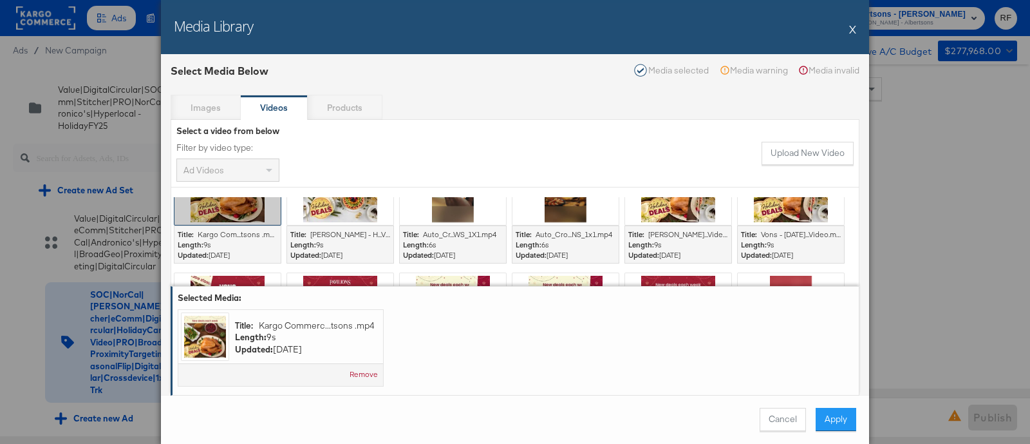
scroll to position [80, 0]
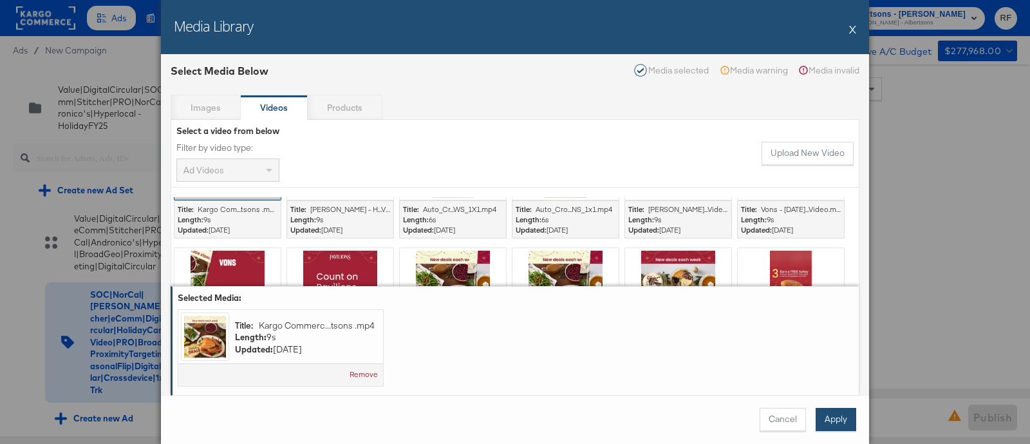
click at [841, 420] on button "Apply" at bounding box center [836, 419] width 41 height 23
type textarea "x"
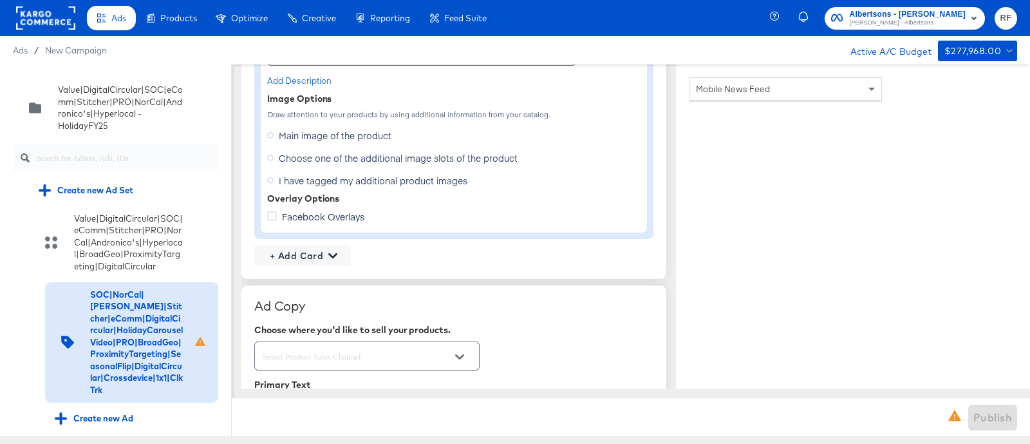
scroll to position [1126, 0]
click at [334, 253] on icon "button" at bounding box center [332, 255] width 9 height 5
click at [322, 310] on div "Profile Card" at bounding box center [303, 318] width 84 height 26
type textarea "x"
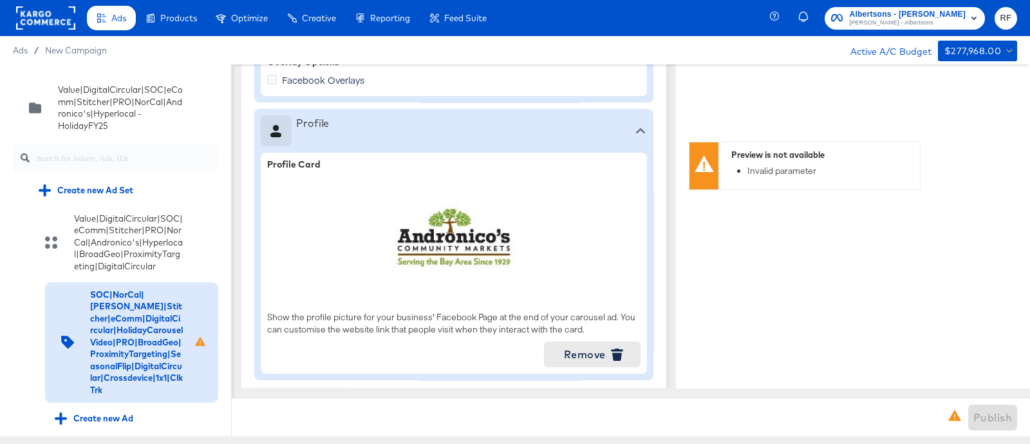
scroll to position [1287, 0]
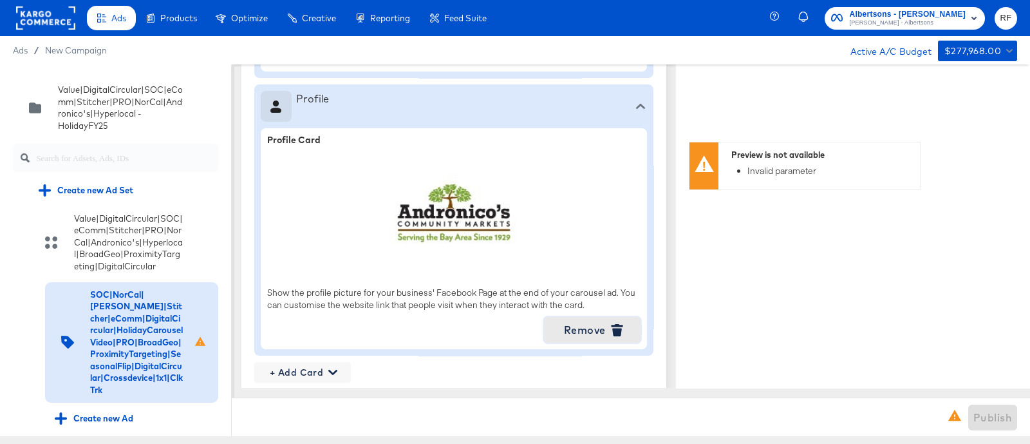
click at [592, 328] on span "Remove" at bounding box center [592, 330] width 86 height 18
type textarea "x"
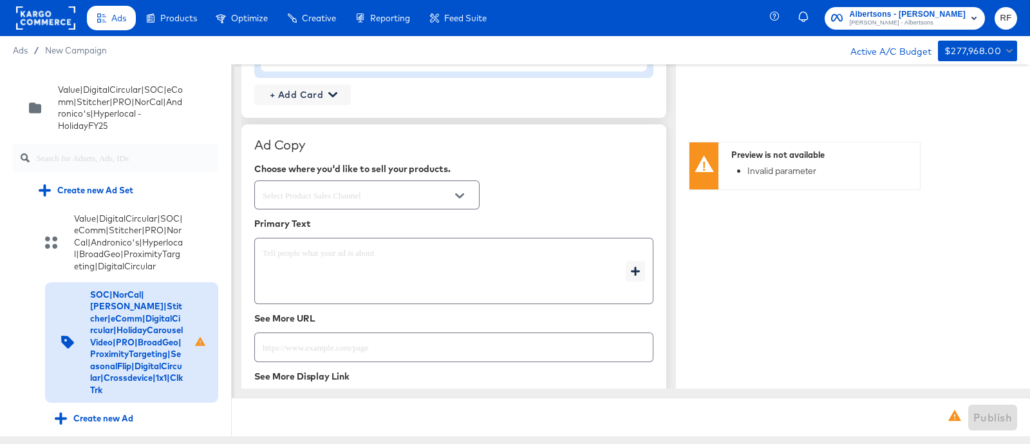
scroll to position [1206, 0]
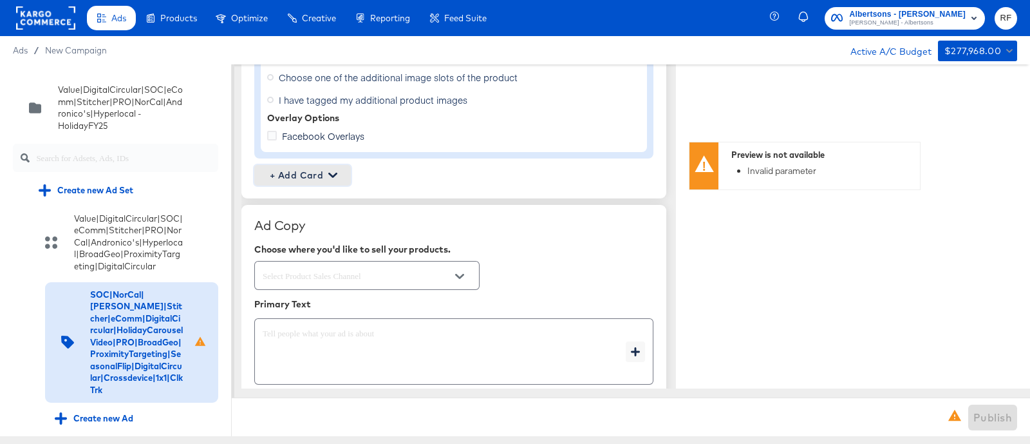
click at [318, 170] on span "+ Add Card" at bounding box center [302, 175] width 86 height 16
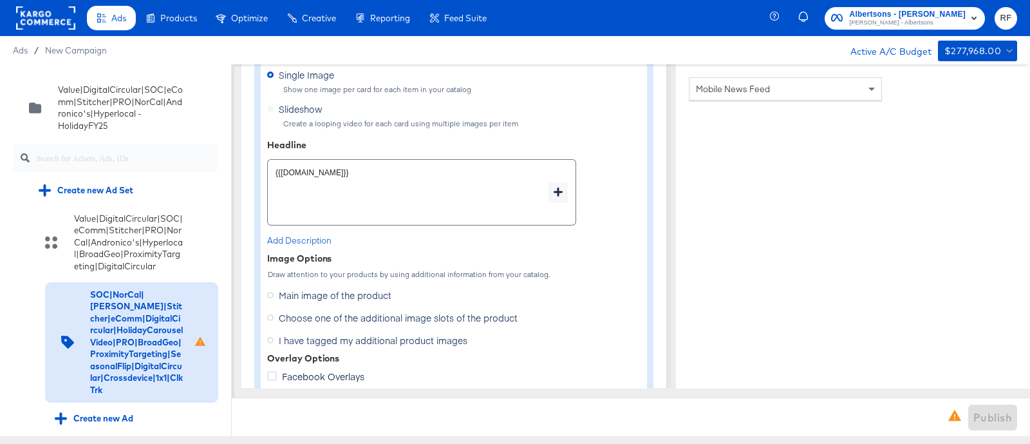
scroll to position [1126, 0]
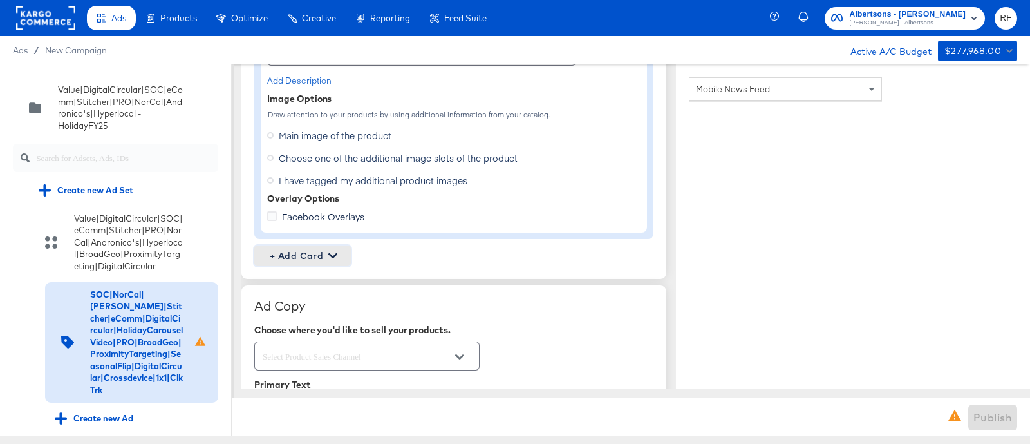
click at [337, 251] on icon "button" at bounding box center [332, 255] width 9 height 9
click at [314, 319] on div "Profile Card" at bounding box center [303, 318] width 84 height 26
type textarea "x"
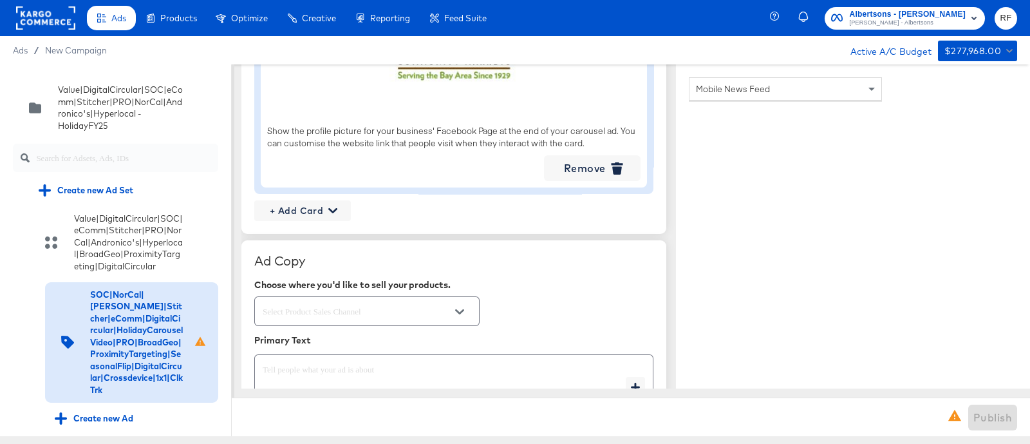
scroll to position [1609, 0]
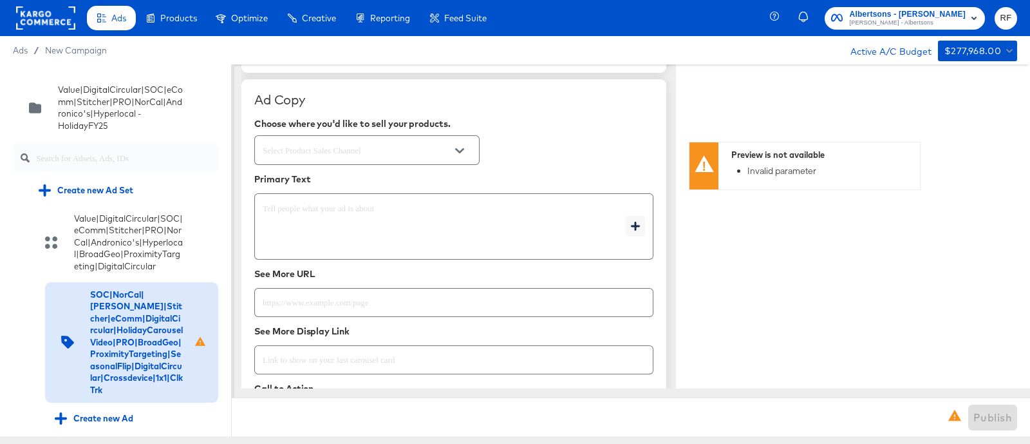
click at [456, 149] on icon "Open" at bounding box center [459, 150] width 9 height 9
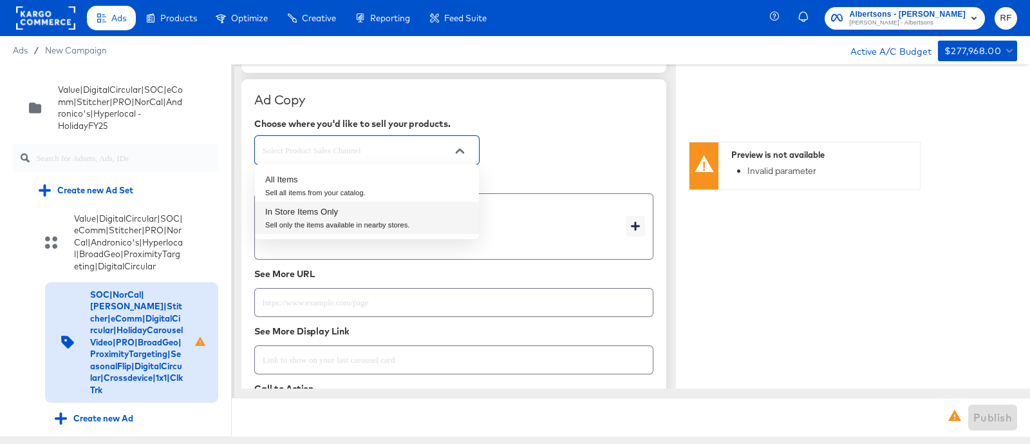
click at [394, 227] on div "Sell only the items available in nearby stores." at bounding box center [337, 225] width 145 height 11
type input "In Store Items Only"
type textarea "x"
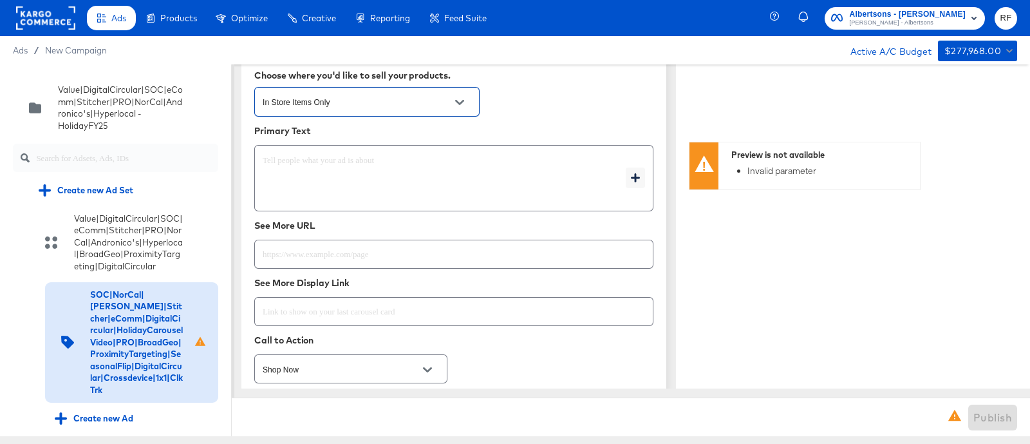
scroll to position [1690, 0]
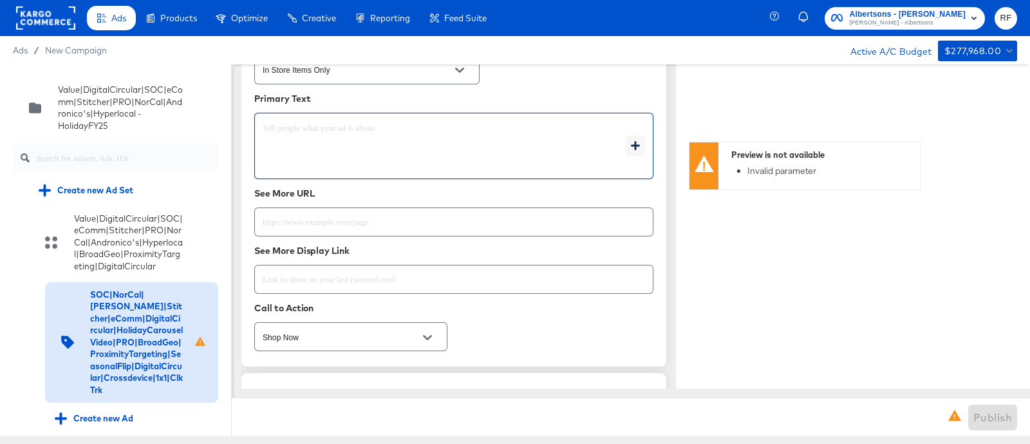
click at [357, 150] on textarea at bounding box center [444, 146] width 363 height 46
type textarea "x"
paste textarea "Stretch your weekly budget. Check out these fresh weekly deals at your local An…"
type textarea "Stretch your weekly budget. Check out these fresh weekly deals at your local An…"
type textarea "x"
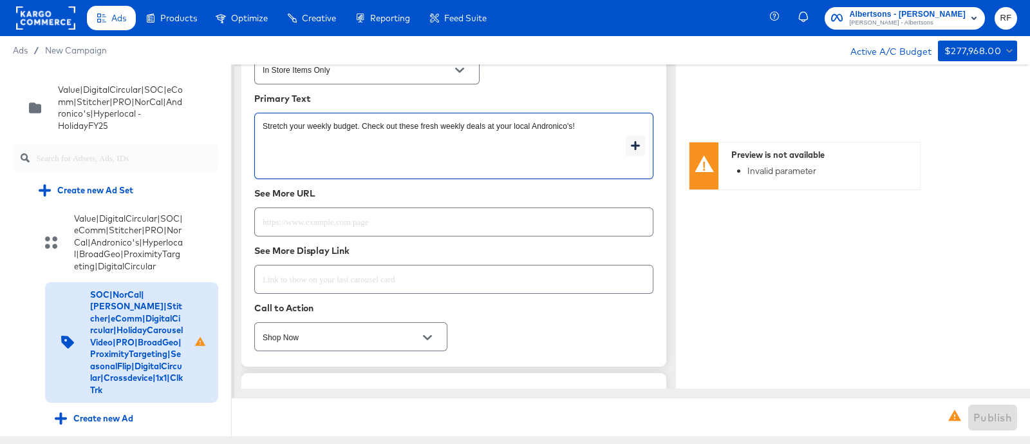
type textarea "Stretch your weekly budget. Check out these fresh weekly deals at your local An…"
type textarea "x"
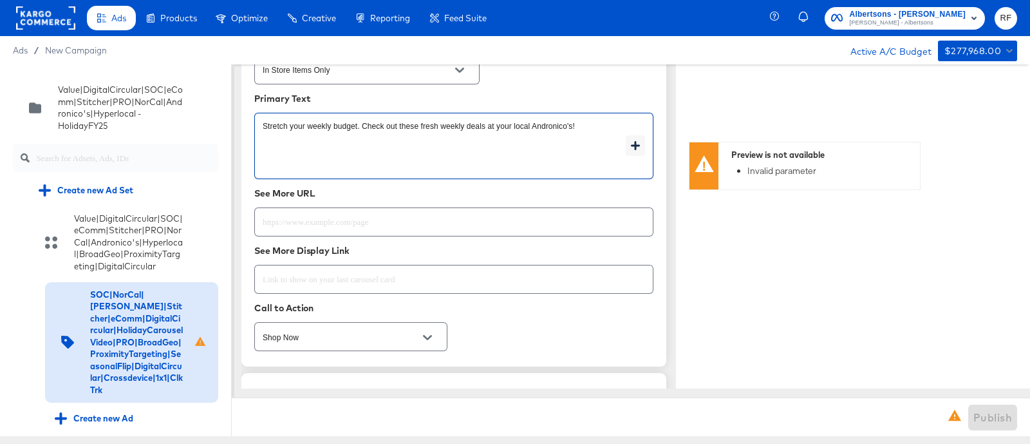
click at [390, 218] on input "text" at bounding box center [454, 217] width 398 height 28
type textarea "x"
paste input "[URL][DOMAIN_NAME]"
type input "[URL][DOMAIN_NAME]"
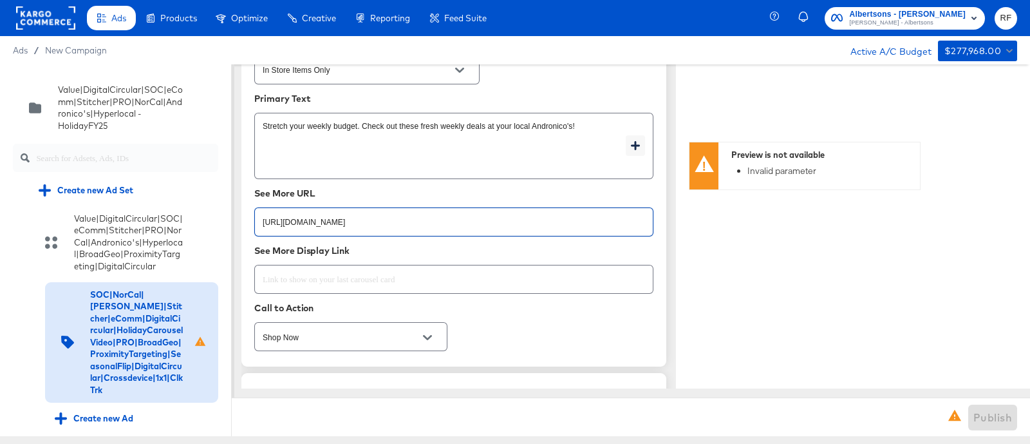
type textarea "x"
click at [438, 281] on input "text" at bounding box center [454, 274] width 398 height 28
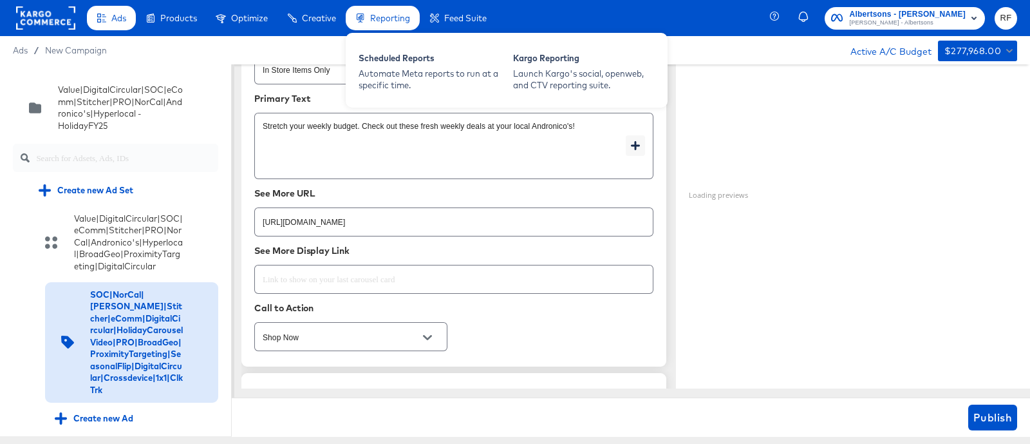
type textarea "x"
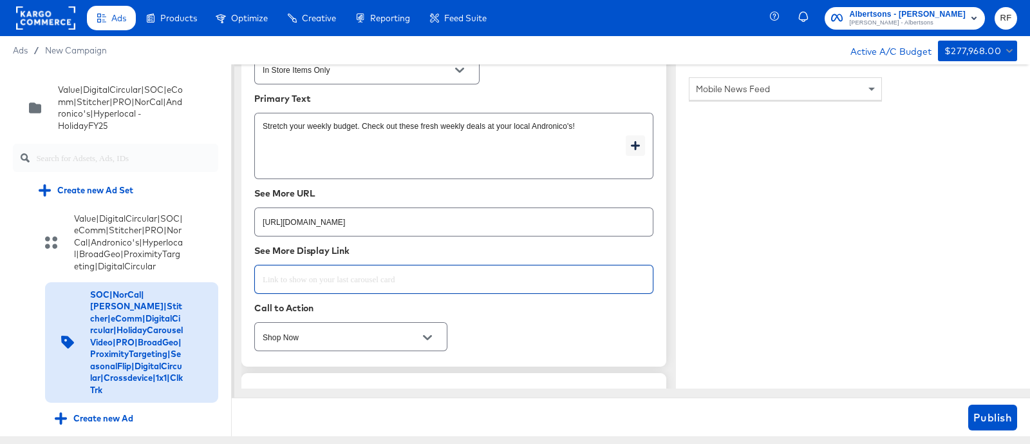
paste input "[DOMAIN_NAME]"
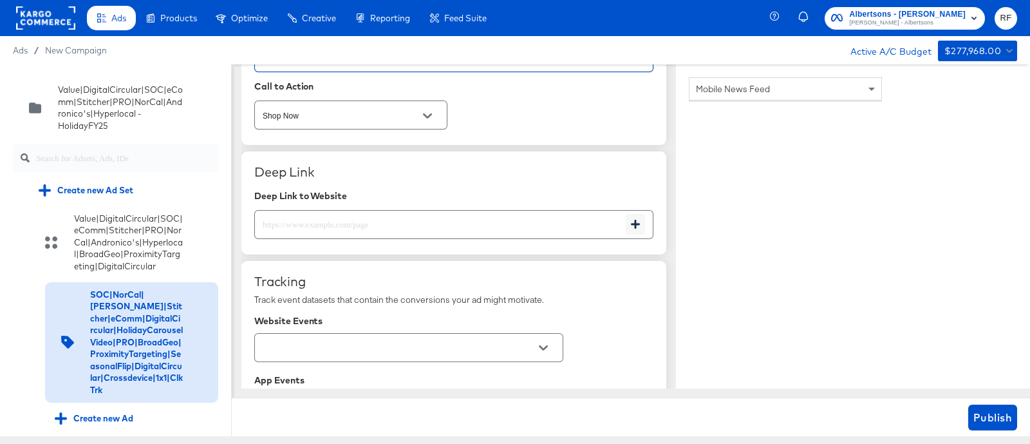
scroll to position [1931, 0]
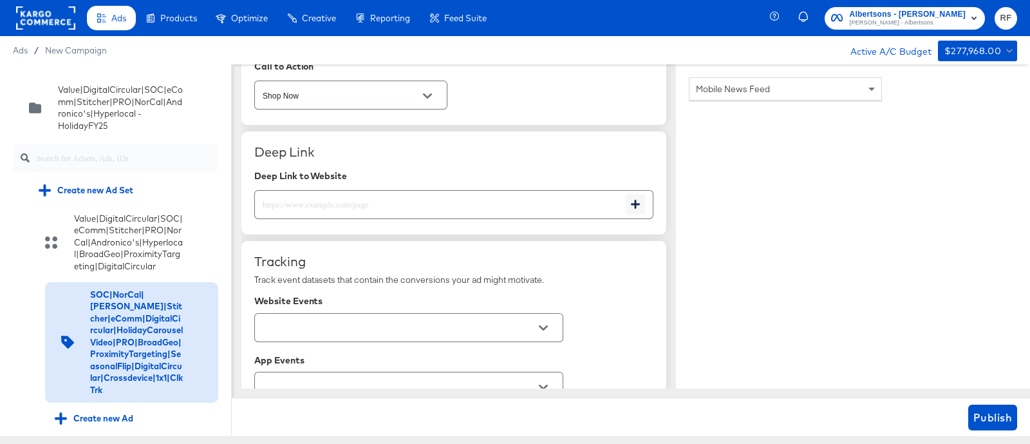
type input "[DOMAIN_NAME]"
type textarea "x"
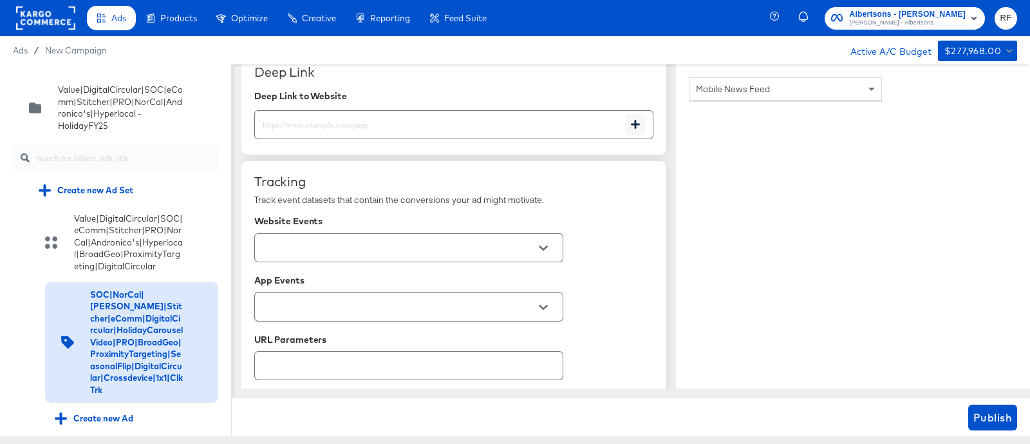
scroll to position [2092, 0]
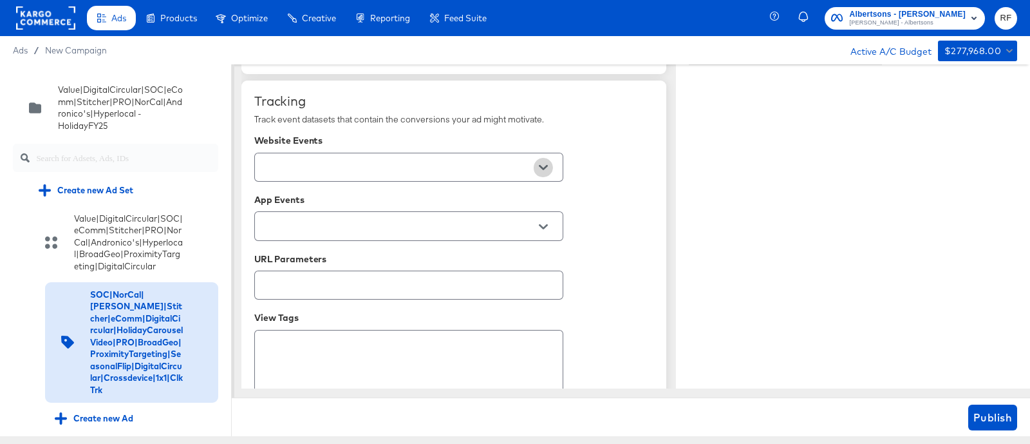
click at [546, 163] on icon "Open" at bounding box center [543, 167] width 9 height 9
type textarea "x"
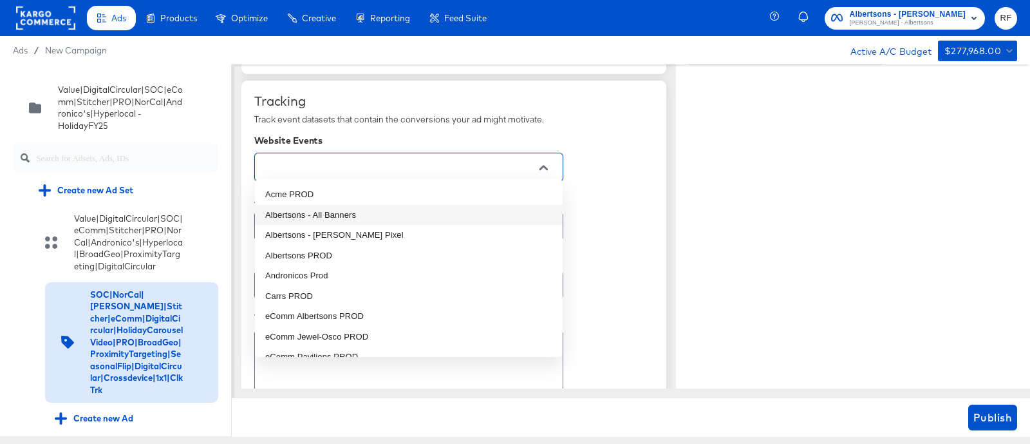
click at [346, 213] on li "Albertsons - All Banners" at bounding box center [409, 215] width 308 height 21
type textarea "x"
type input "Albertsons - All Banners"
type textarea "x"
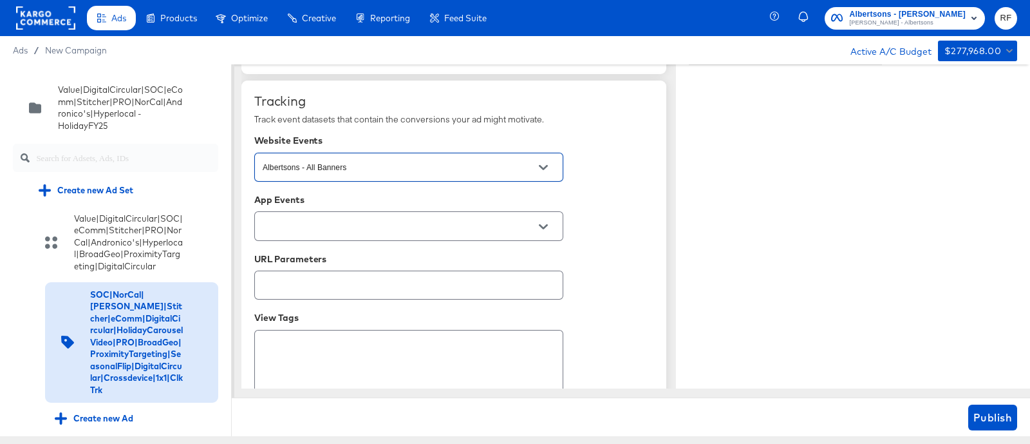
click at [346, 213] on div at bounding box center [408, 225] width 309 height 29
click at [538, 223] on button "Open" at bounding box center [543, 226] width 19 height 19
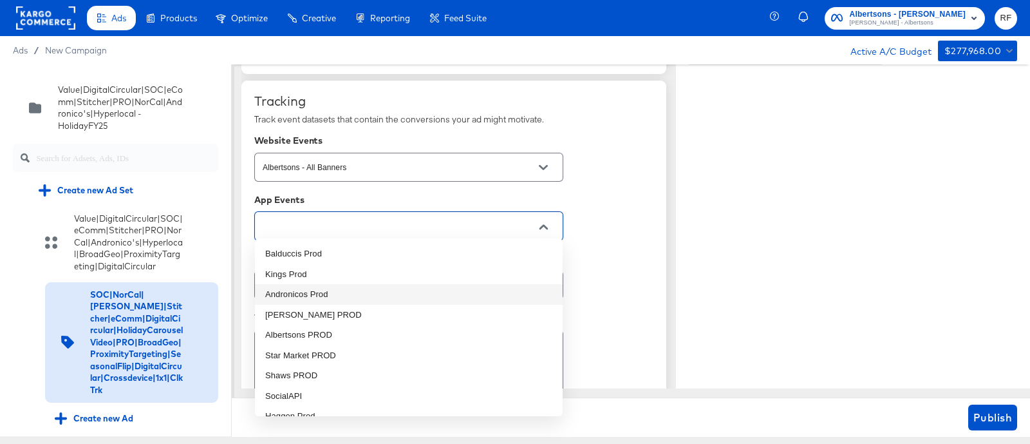
click at [332, 299] on li "Andronicos Prod" at bounding box center [409, 294] width 308 height 21
type textarea "x"
type input "Andronicos Prod"
type textarea "x"
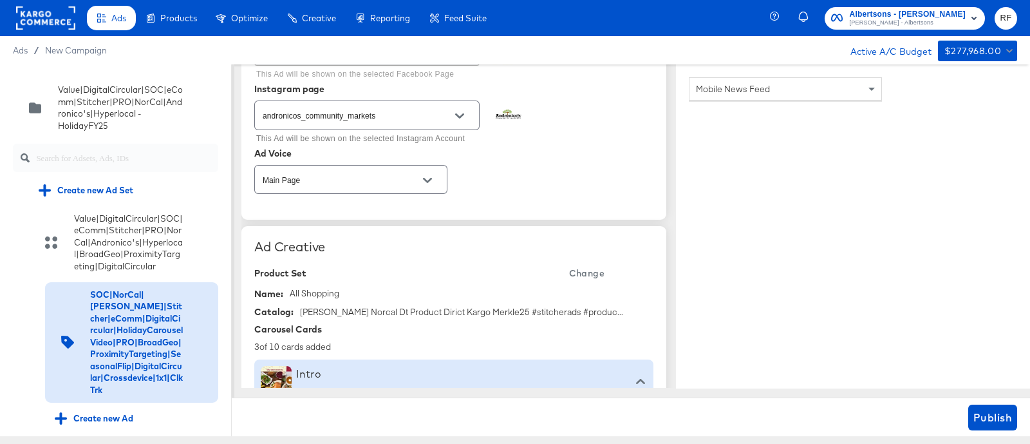
scroll to position [0, 0]
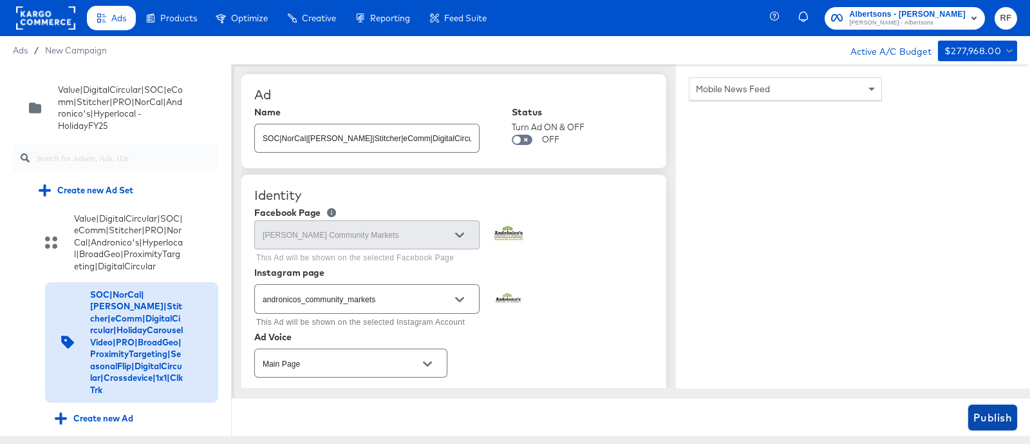
click at [1002, 416] on span "Publish" at bounding box center [992, 417] width 39 height 18
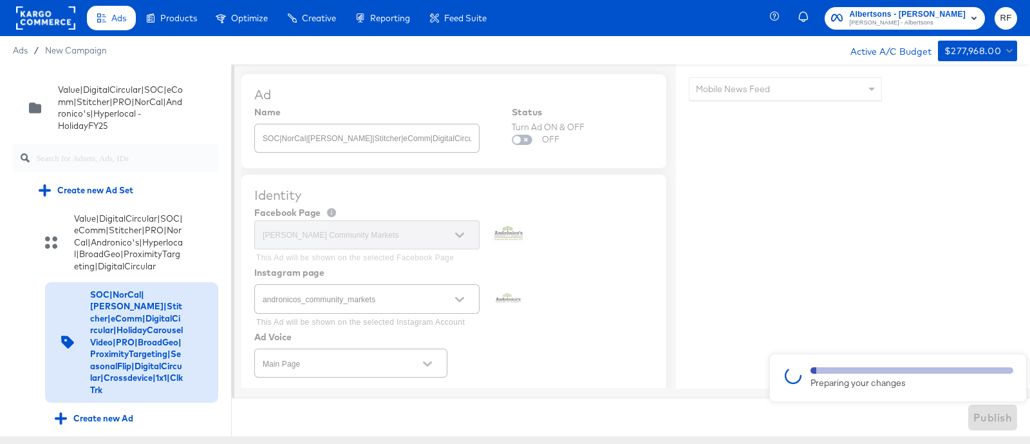
type textarea "x"
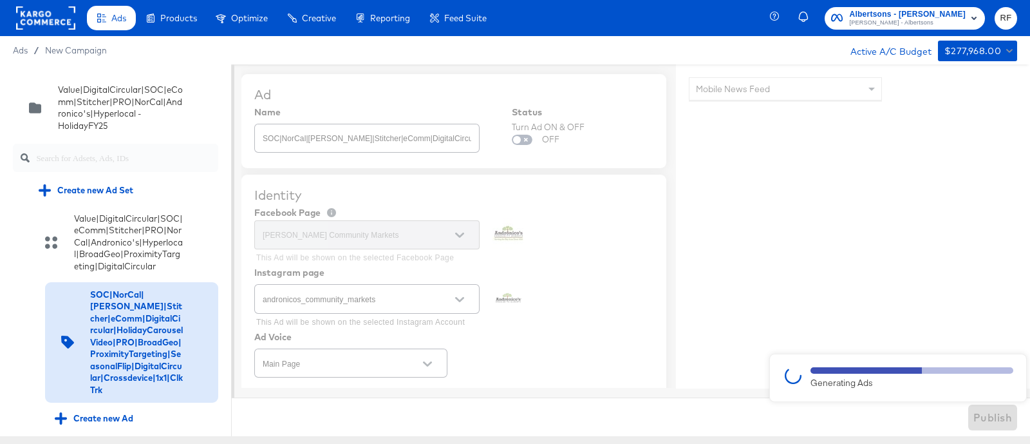
type textarea "x"
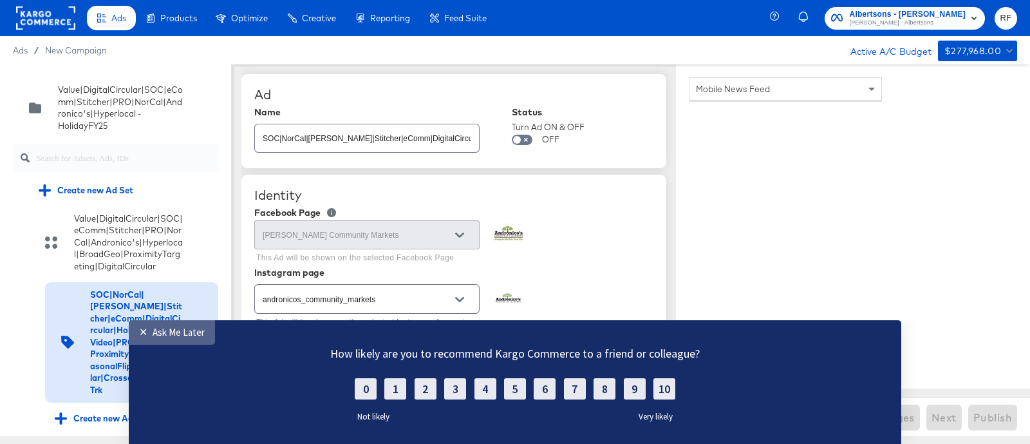
click at [153, 333] on div "Ask Me Later" at bounding box center [179, 332] width 52 height 12
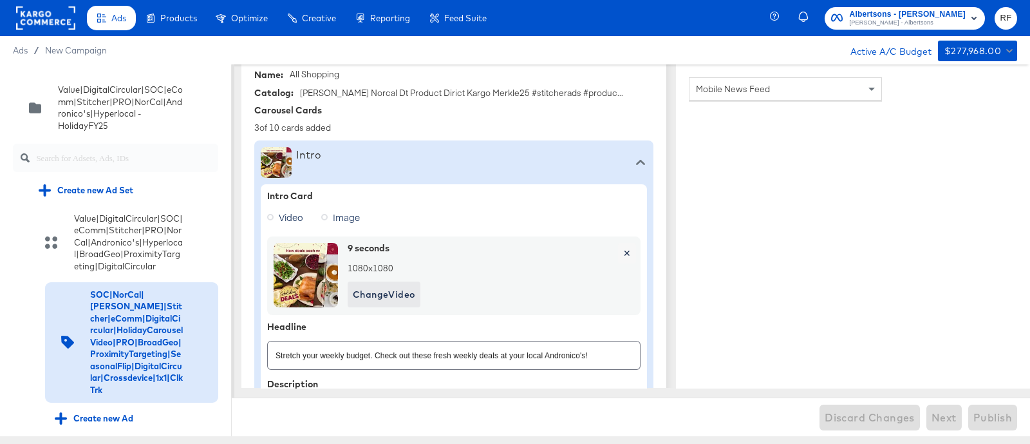
scroll to position [563, 0]
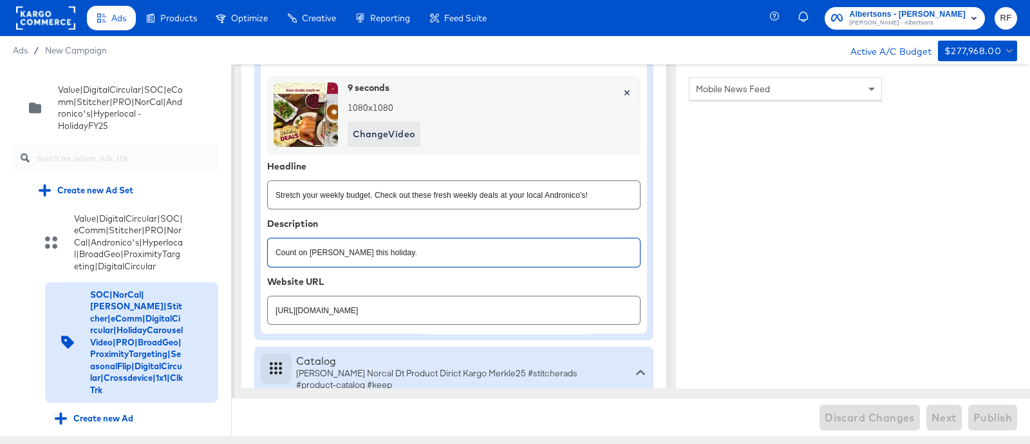
drag, startPoint x: 439, startPoint y: 252, endPoint x: 270, endPoint y: 248, distance: 169.4
click at [270, 248] on input "Count on [PERSON_NAME] this holiday." at bounding box center [454, 247] width 372 height 28
type textarea "x"
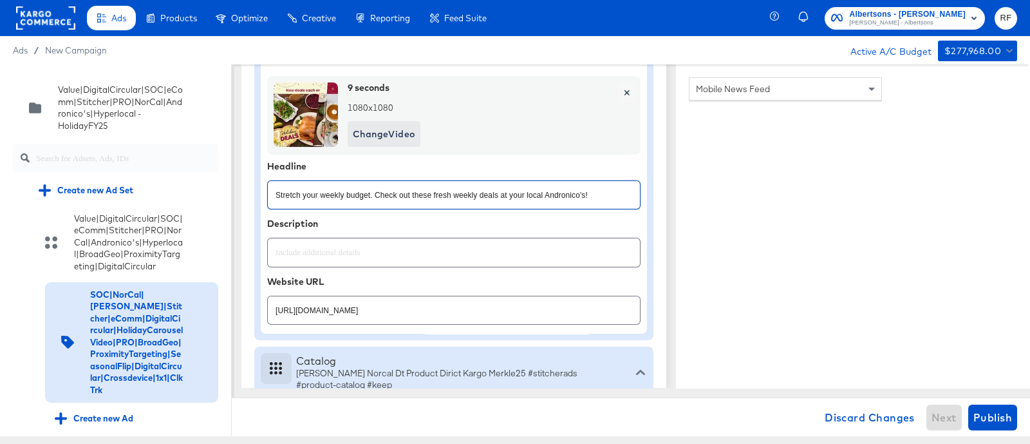
drag, startPoint x: 599, startPoint y: 197, endPoint x: 270, endPoint y: 194, distance: 328.3
click at [270, 194] on input "Stretch your weekly budget. Check out these fresh weekly deals at your local An…" at bounding box center [454, 190] width 372 height 28
type input "Drop by or shop online"
type textarea "x"
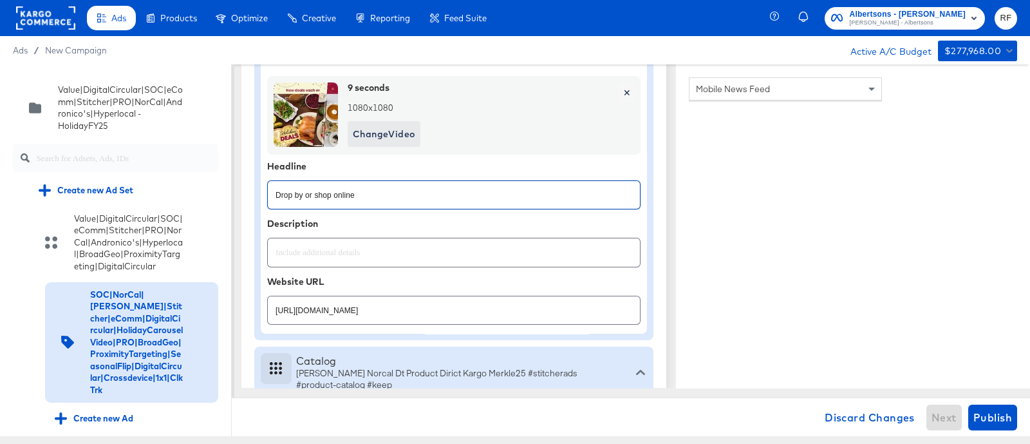
drag, startPoint x: 402, startPoint y: 194, endPoint x: 239, endPoint y: 194, distance: 162.2
click at [239, 194] on div "Quick duplicate Duplicate Edit Delete Value|DigitalCircular|SOC|eComm|Stitcher|…" at bounding box center [515, 249] width 1030 height 371
paste input "."
type input "Drop by or shop online."
click at [957, 283] on div "Mobile News Feed" at bounding box center [853, 263] width 354 height 399
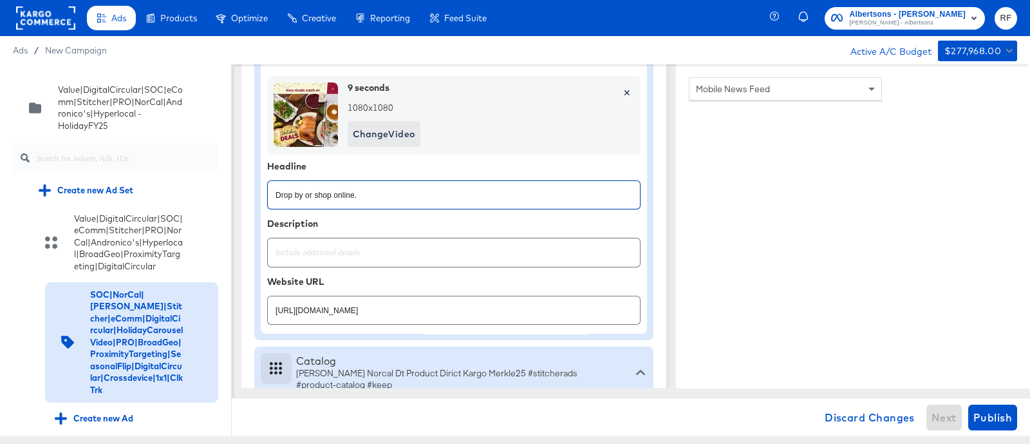
type textarea "x"
click at [1001, 417] on span "Publish" at bounding box center [992, 417] width 39 height 18
type textarea "x"
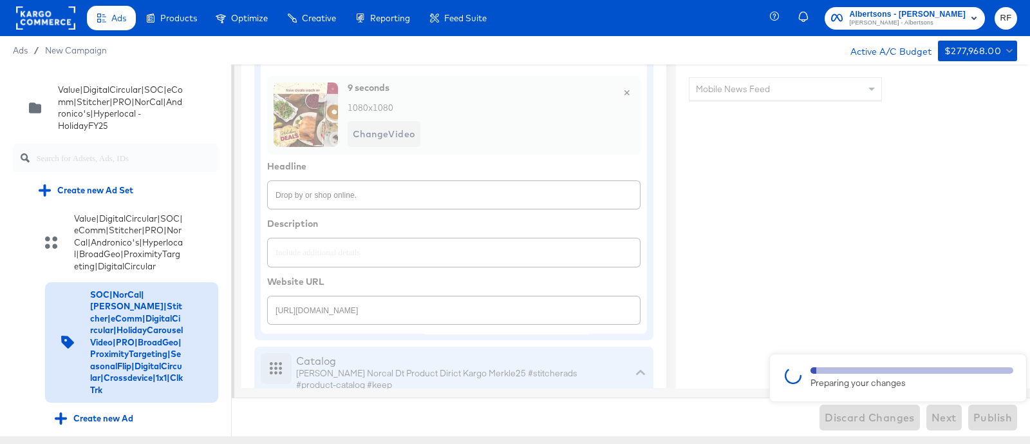
type textarea "x"
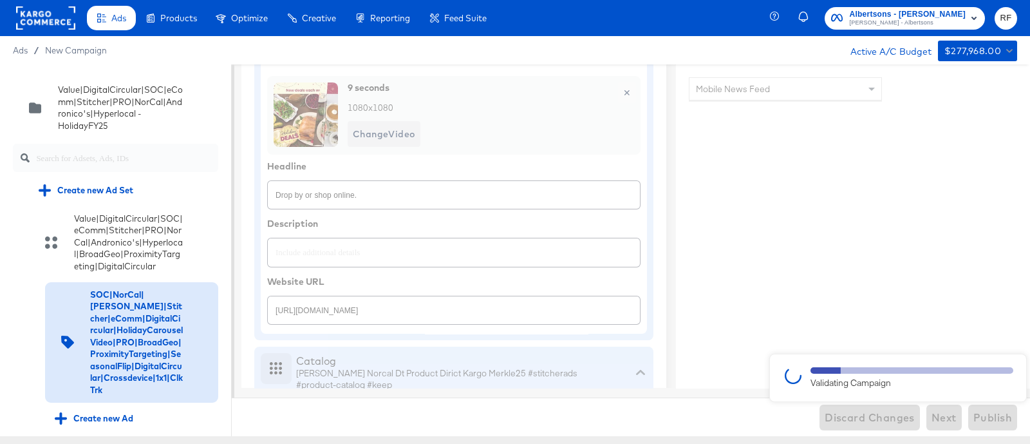
type textarea "x"
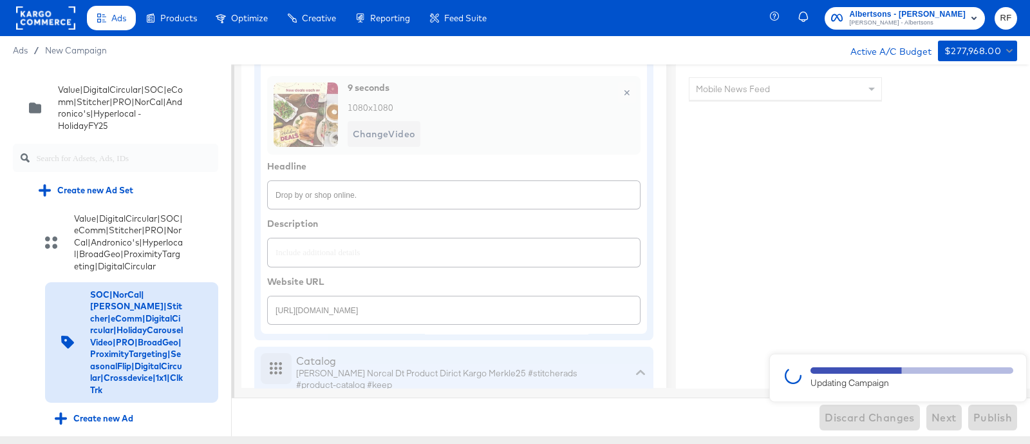
type textarea "x"
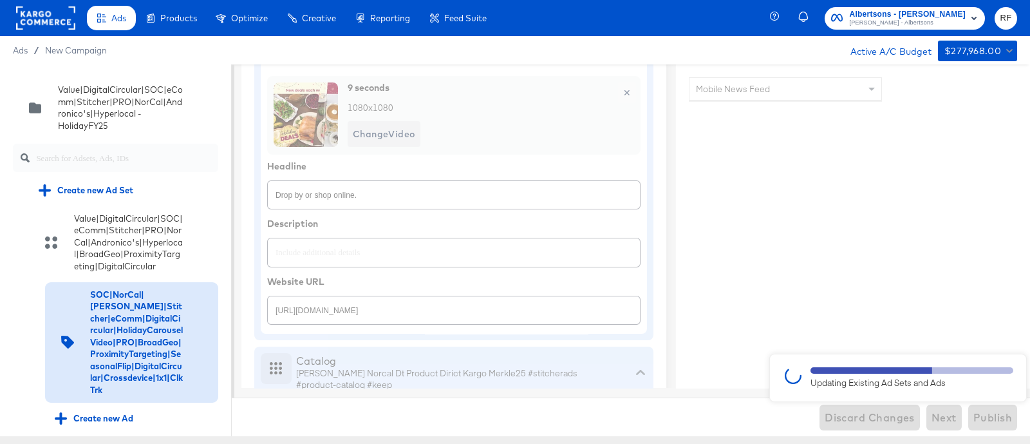
type textarea "x"
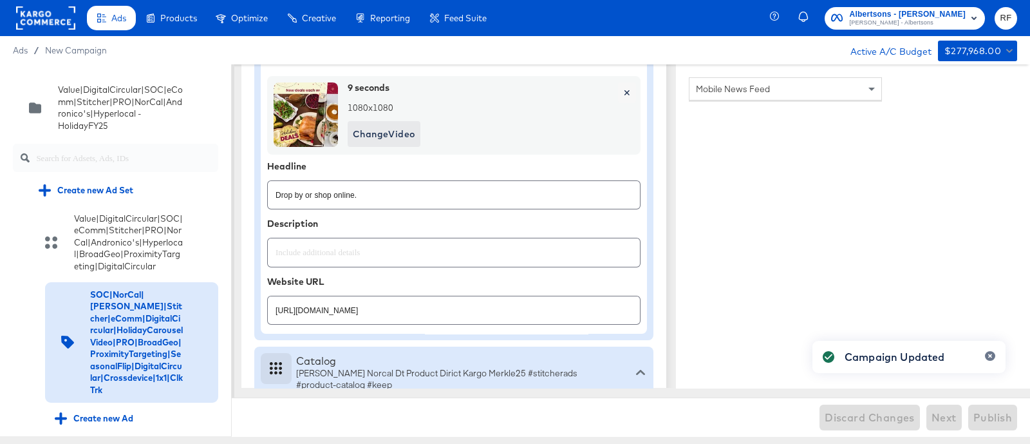
type textarea "x"
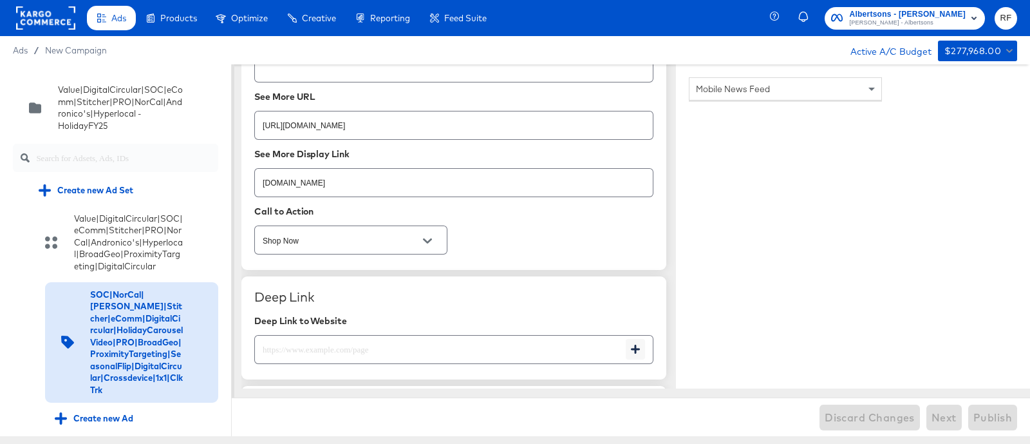
scroll to position [2011, 0]
